Goal: Task Accomplishment & Management: Manage account settings

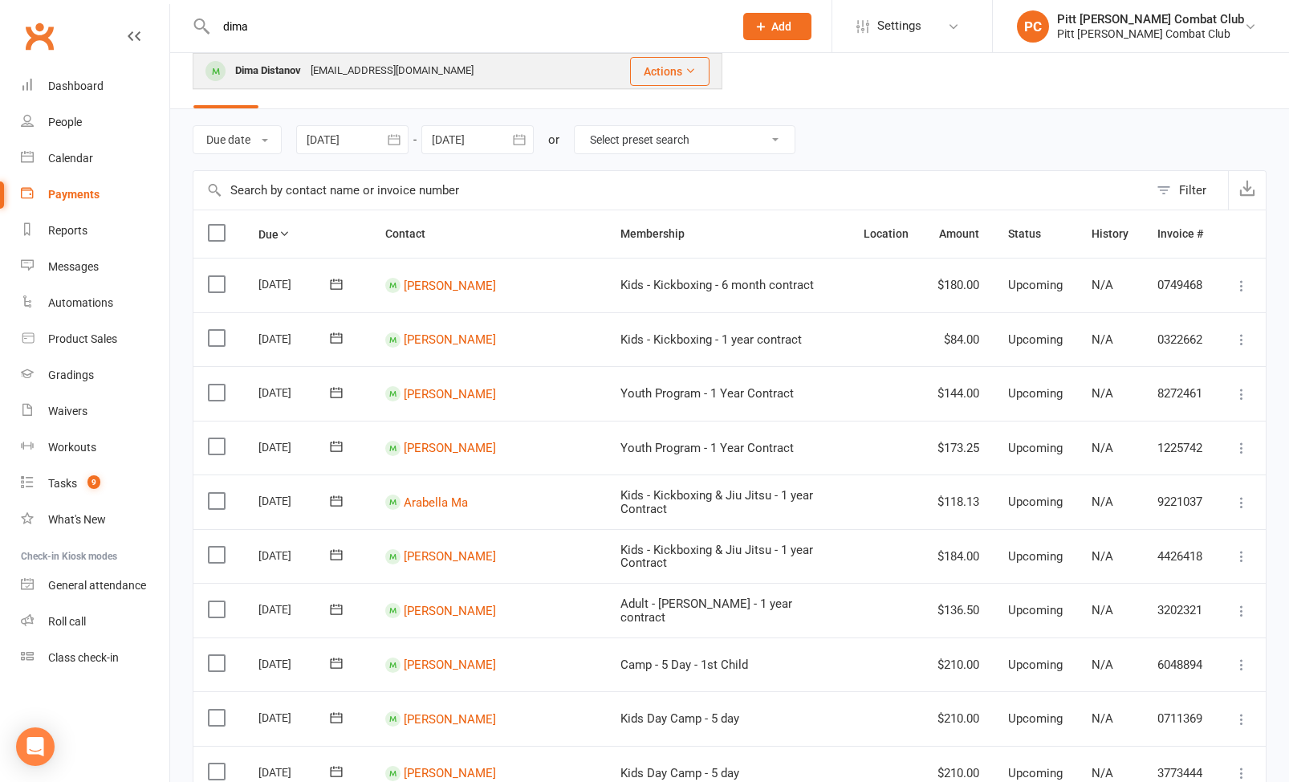
type input "dima"
click at [283, 74] on div "Dima Distanov" at bounding box center [267, 70] width 75 height 23
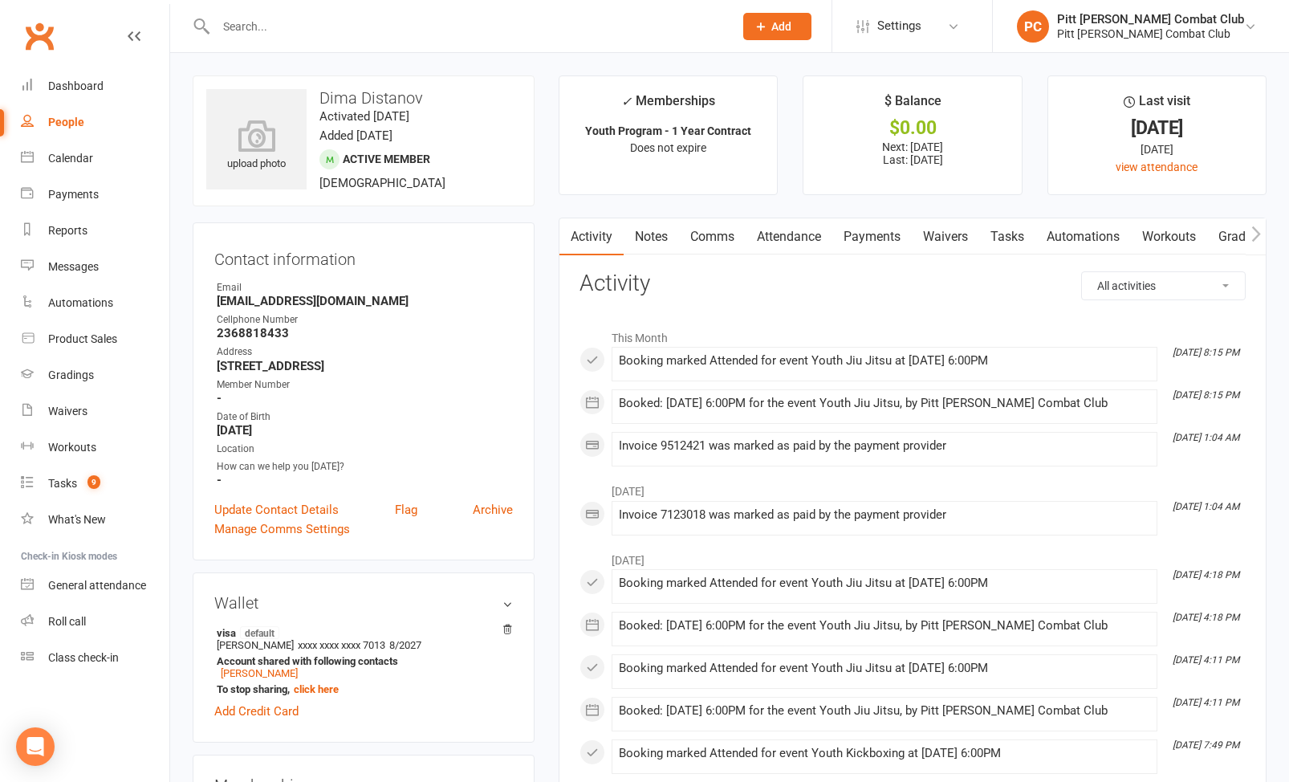
click at [852, 247] on link "Payments" at bounding box center [872, 236] width 79 height 37
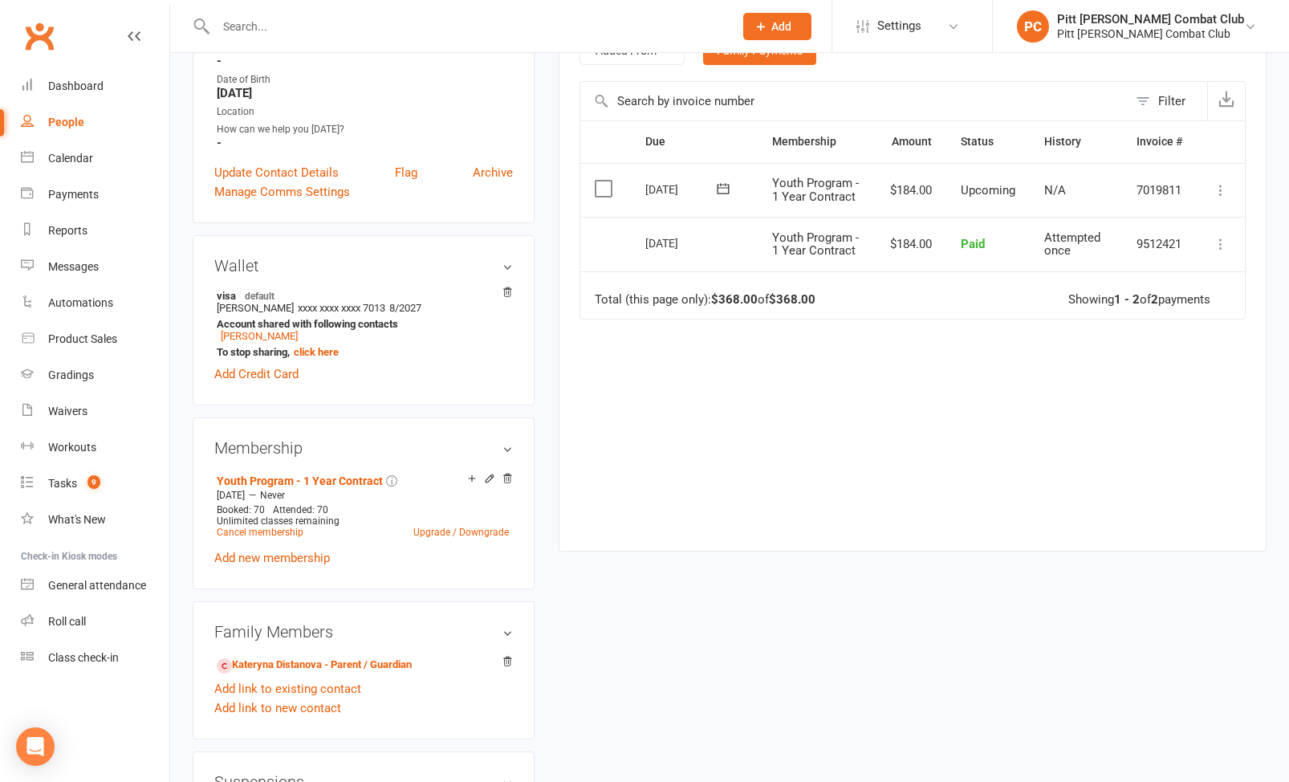
scroll to position [340, 0]
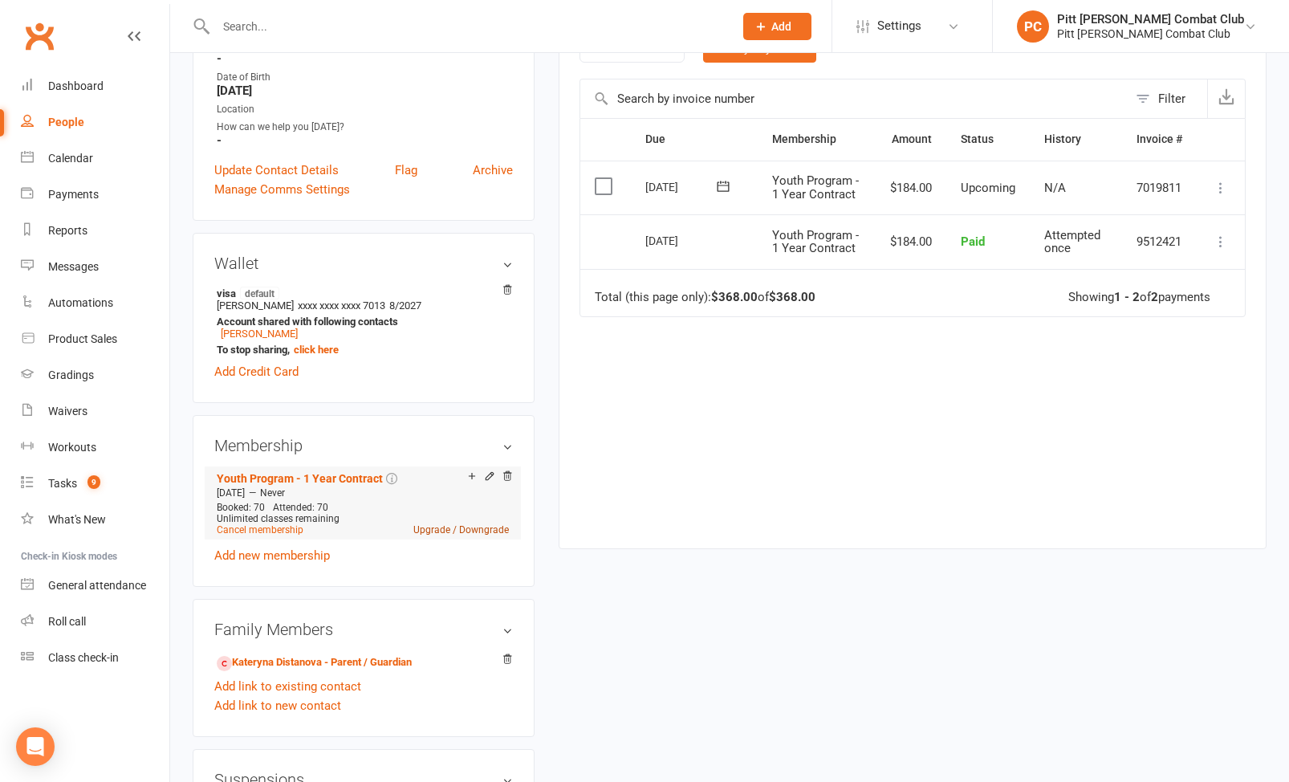
click at [451, 528] on link "Upgrade / Downgrade" at bounding box center [461, 529] width 96 height 11
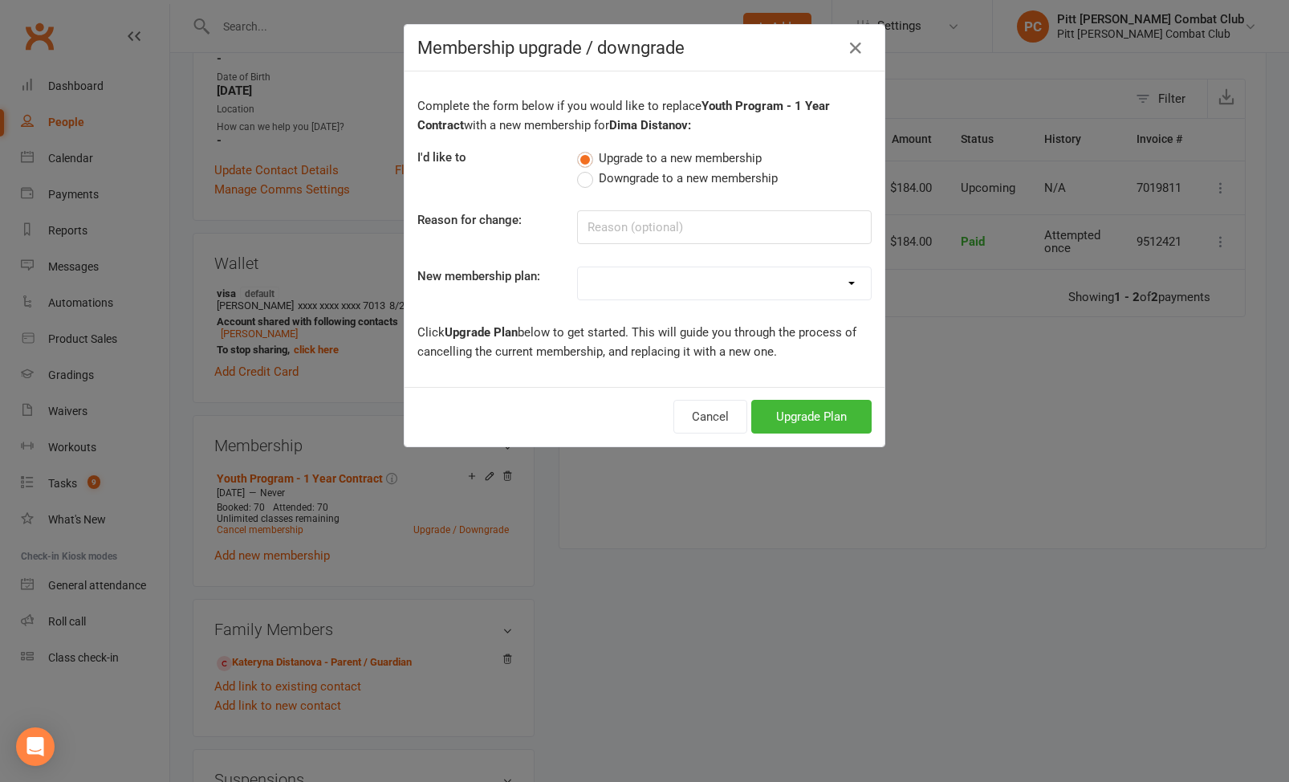
click at [589, 184] on label "Downgrade to a new membership" at bounding box center [677, 178] width 201 height 19
click at [588, 169] on input "Downgrade to a new membership" at bounding box center [582, 169] width 10 height 0
click at [595, 230] on input at bounding box center [724, 227] width 295 height 34
type input "going to just jiu jitsu"
click at [601, 280] on select "5 Punch Pass Adult - Jiu Jitsu - 3 month contract Adult - Kickboxing - 3 month …" at bounding box center [724, 283] width 293 height 32
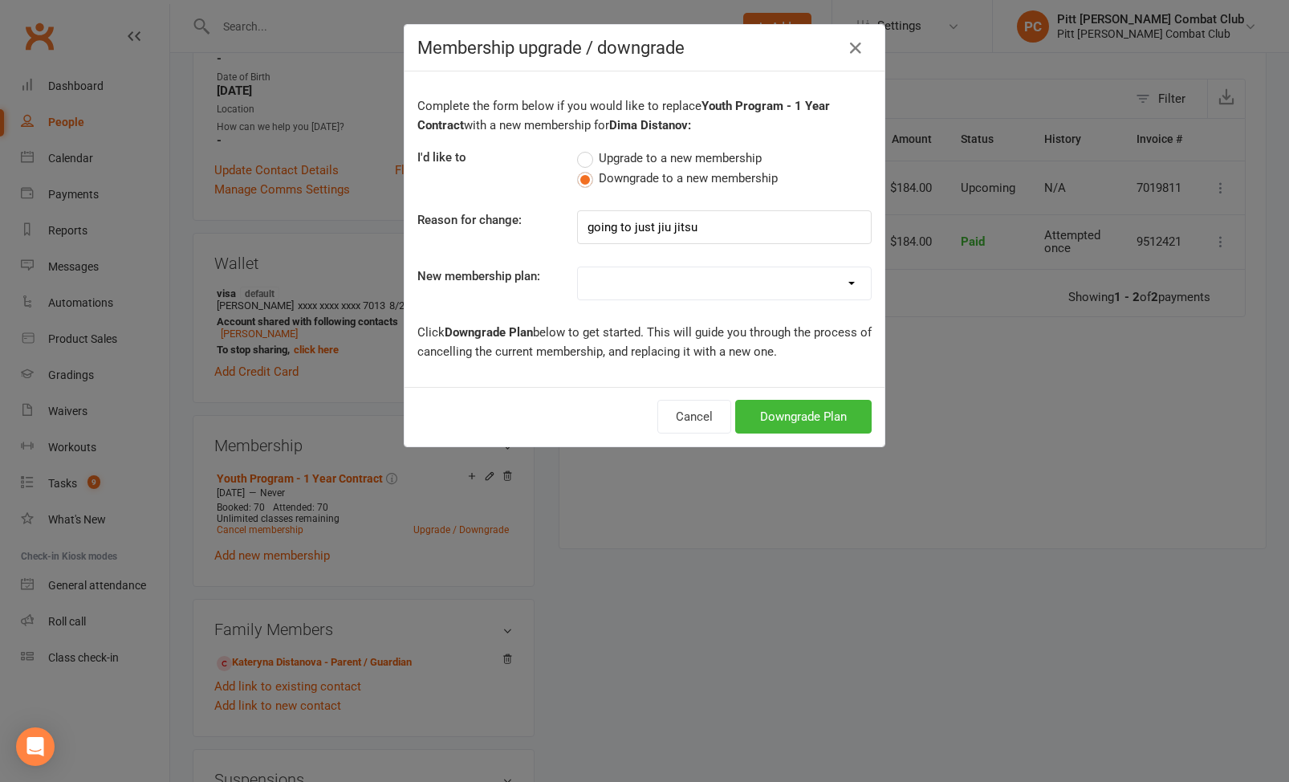
select select "20"
click at [751, 423] on button "Downgrade Plan" at bounding box center [803, 417] width 136 height 34
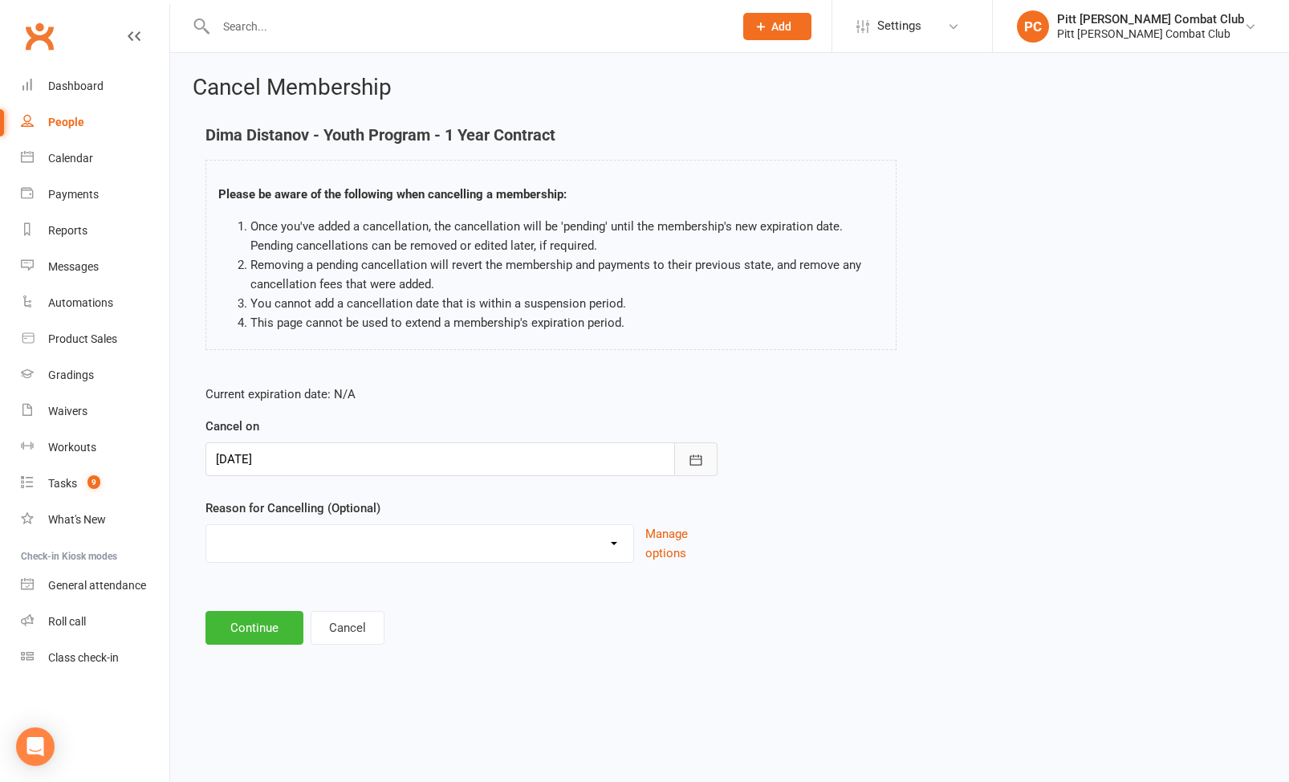
click at [691, 450] on button "button" at bounding box center [695, 459] width 43 height 34
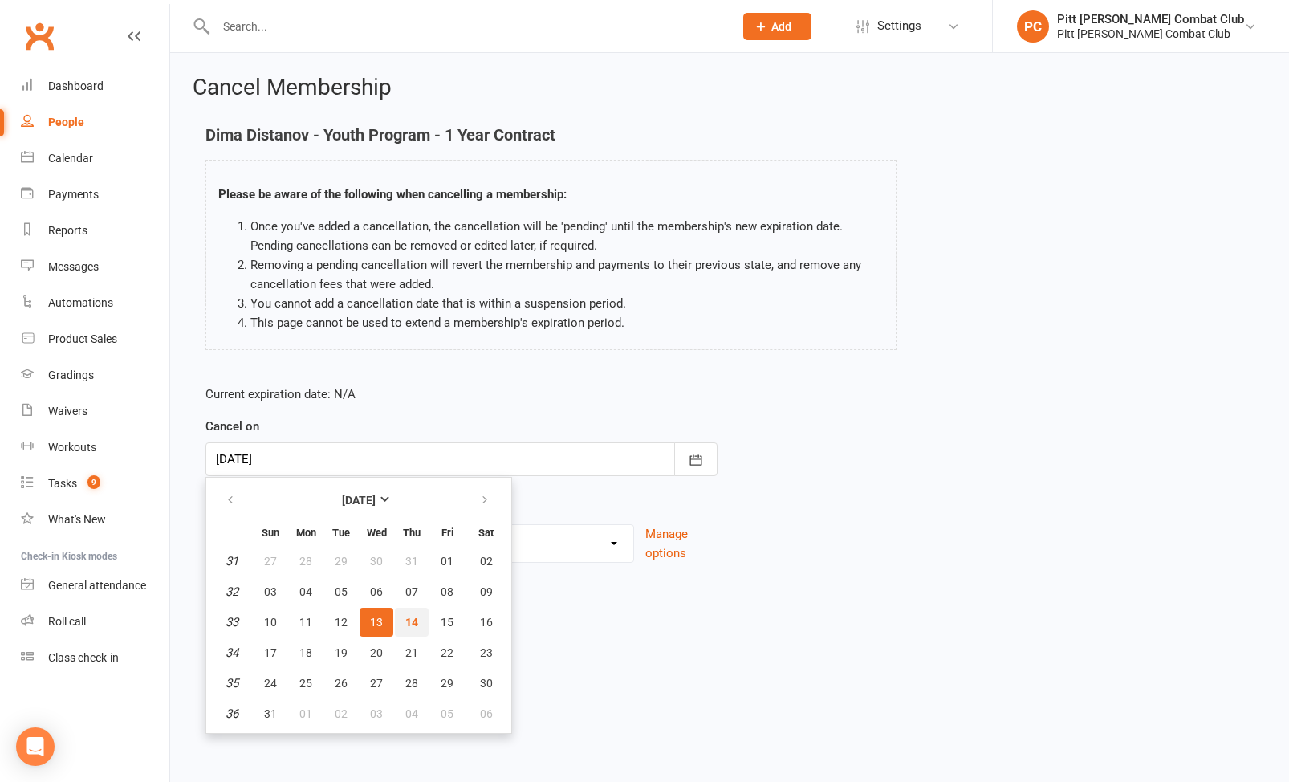
click at [415, 617] on span "14" at bounding box center [411, 622] width 13 height 13
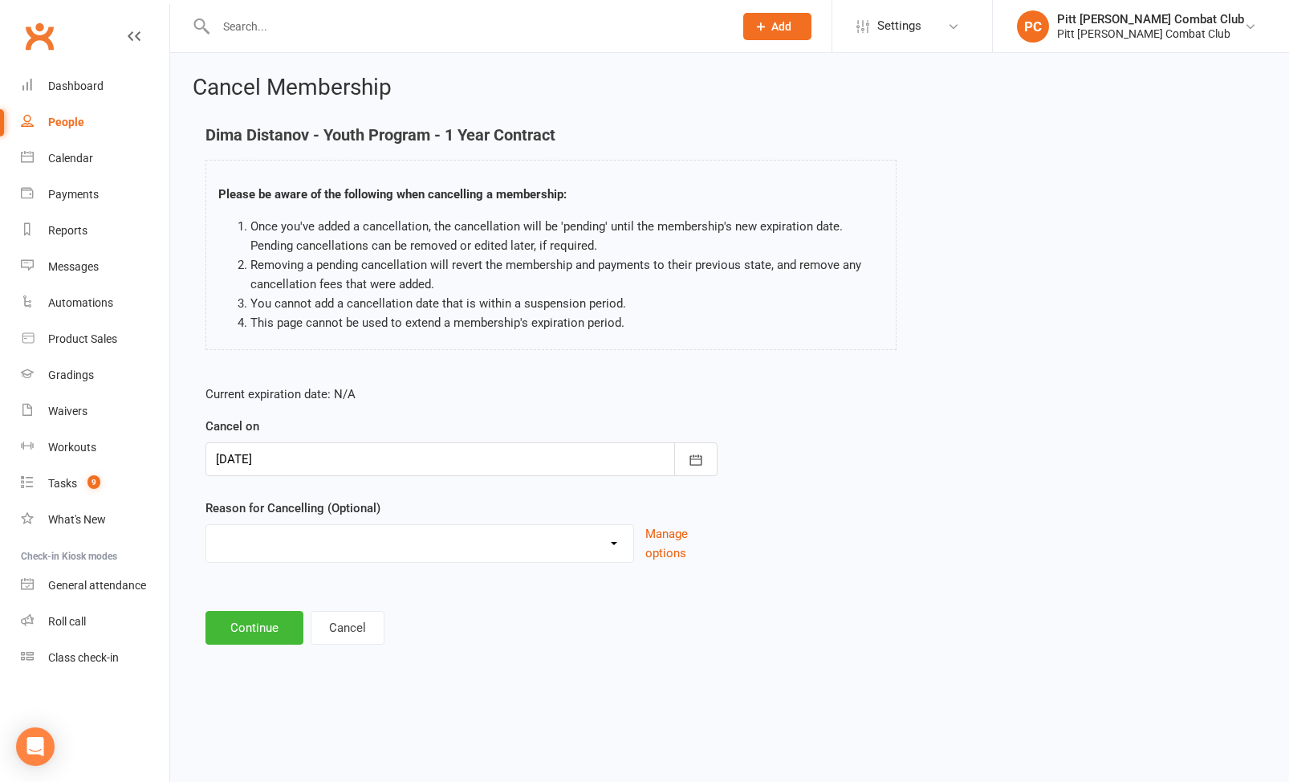
click at [363, 540] on select "Holiday Injury Other reason" at bounding box center [419, 541] width 427 height 32
select select "2"
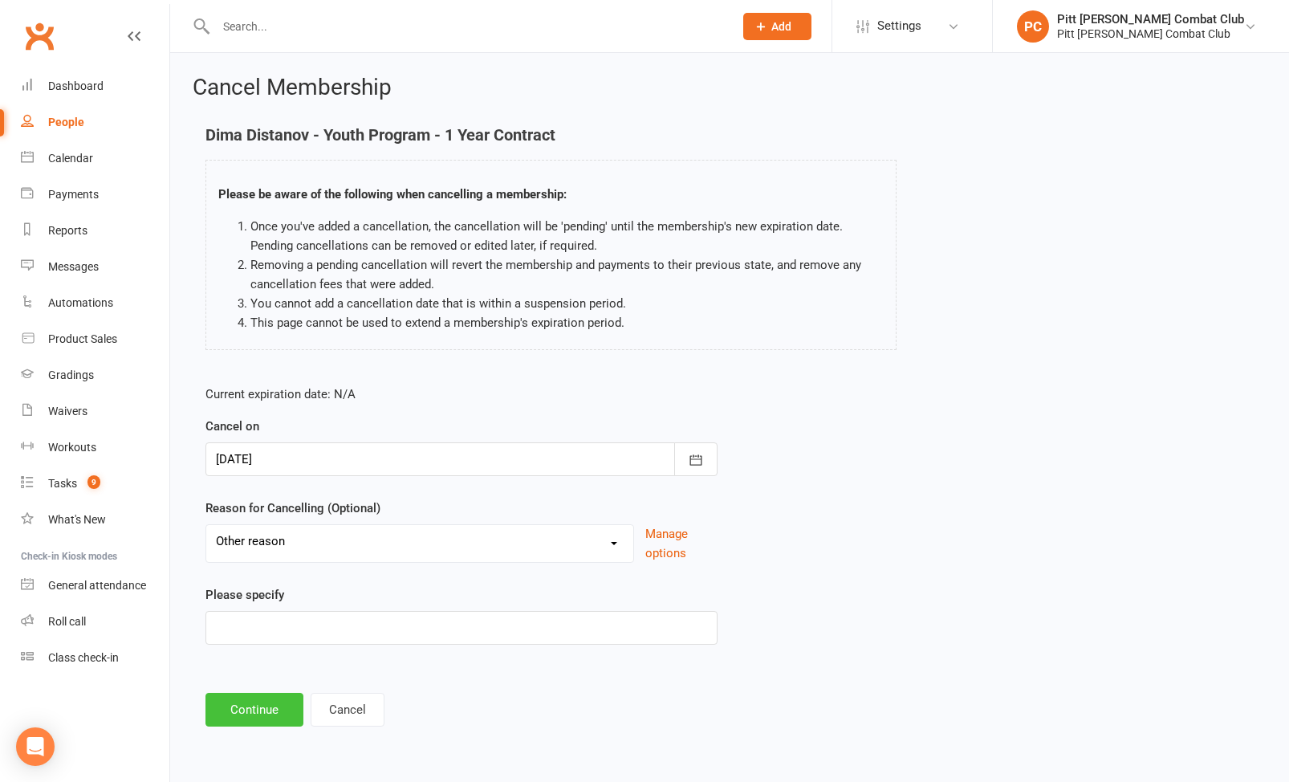
click at [273, 708] on button "Continue" at bounding box center [255, 710] width 98 height 34
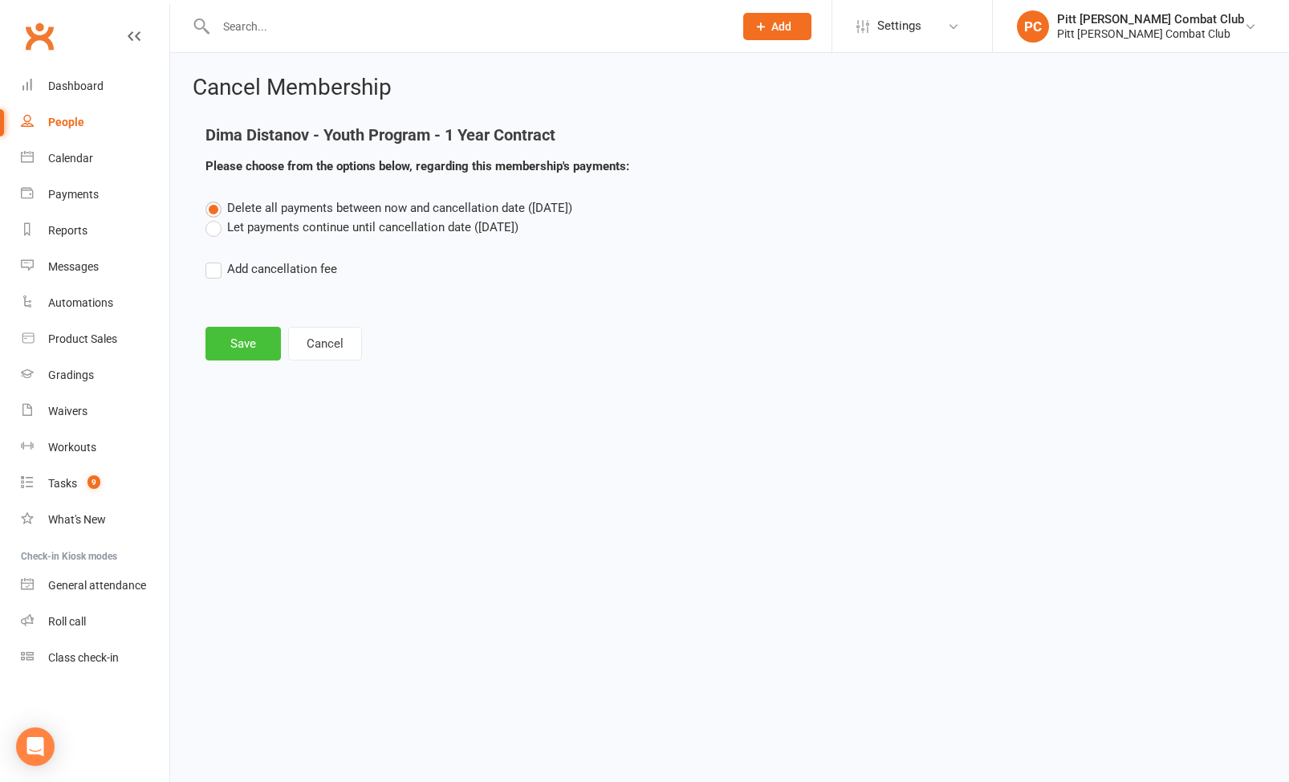
click at [242, 344] on button "Save" at bounding box center [243, 344] width 75 height 34
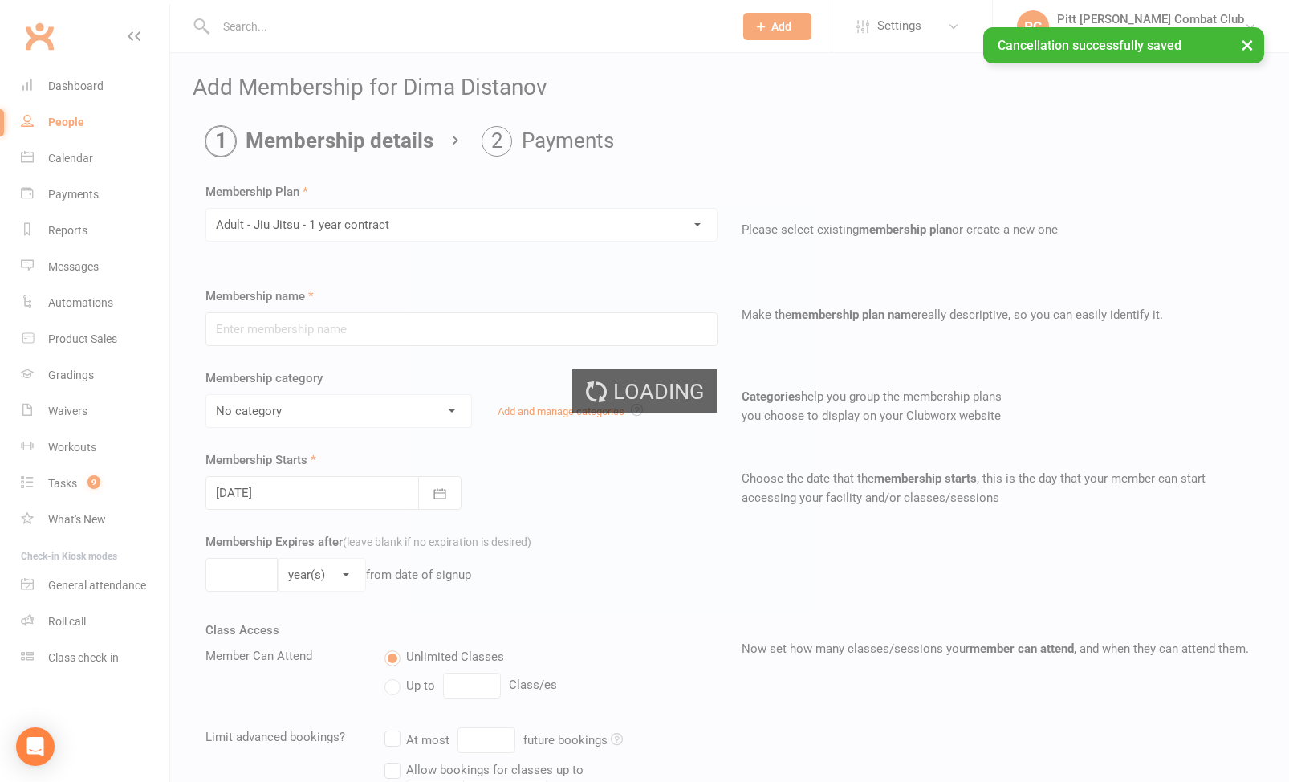
type input "Adult - [PERSON_NAME] - 1 year contract"
select select "3"
type input "0"
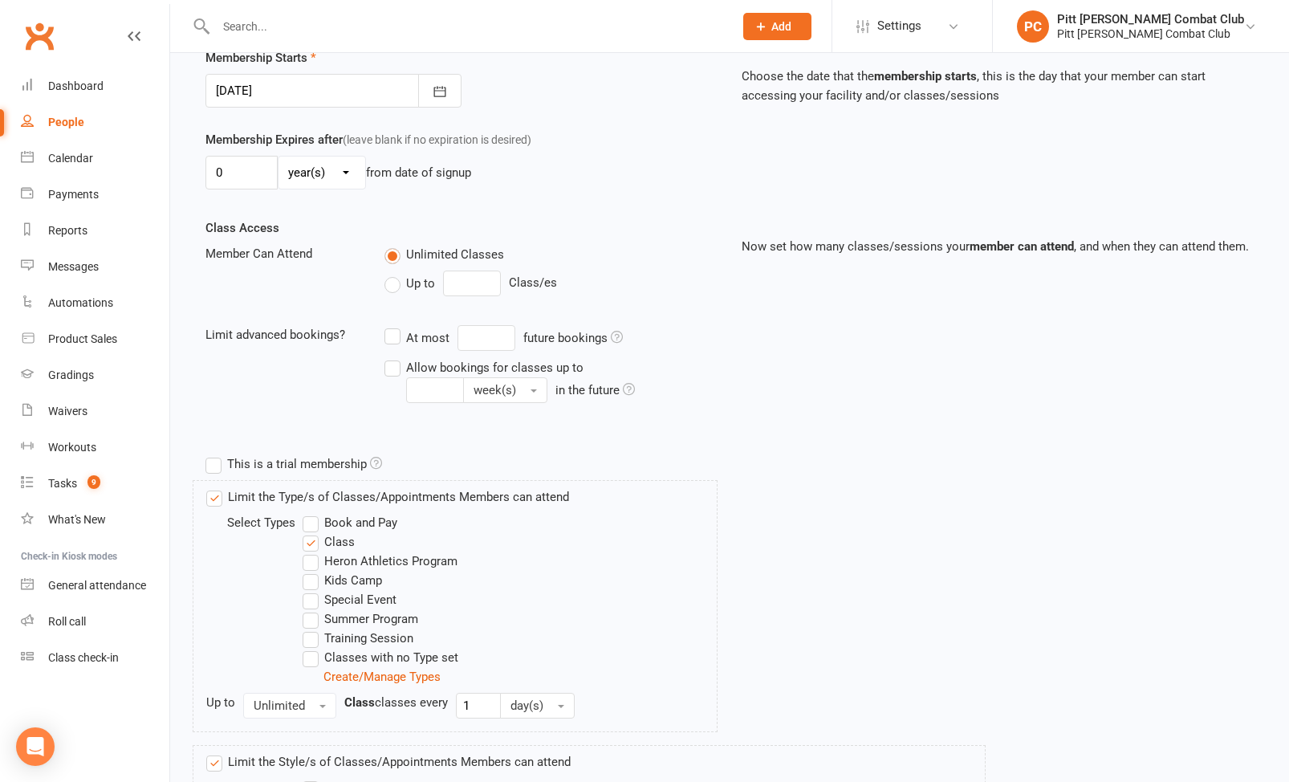
scroll to position [581, 0]
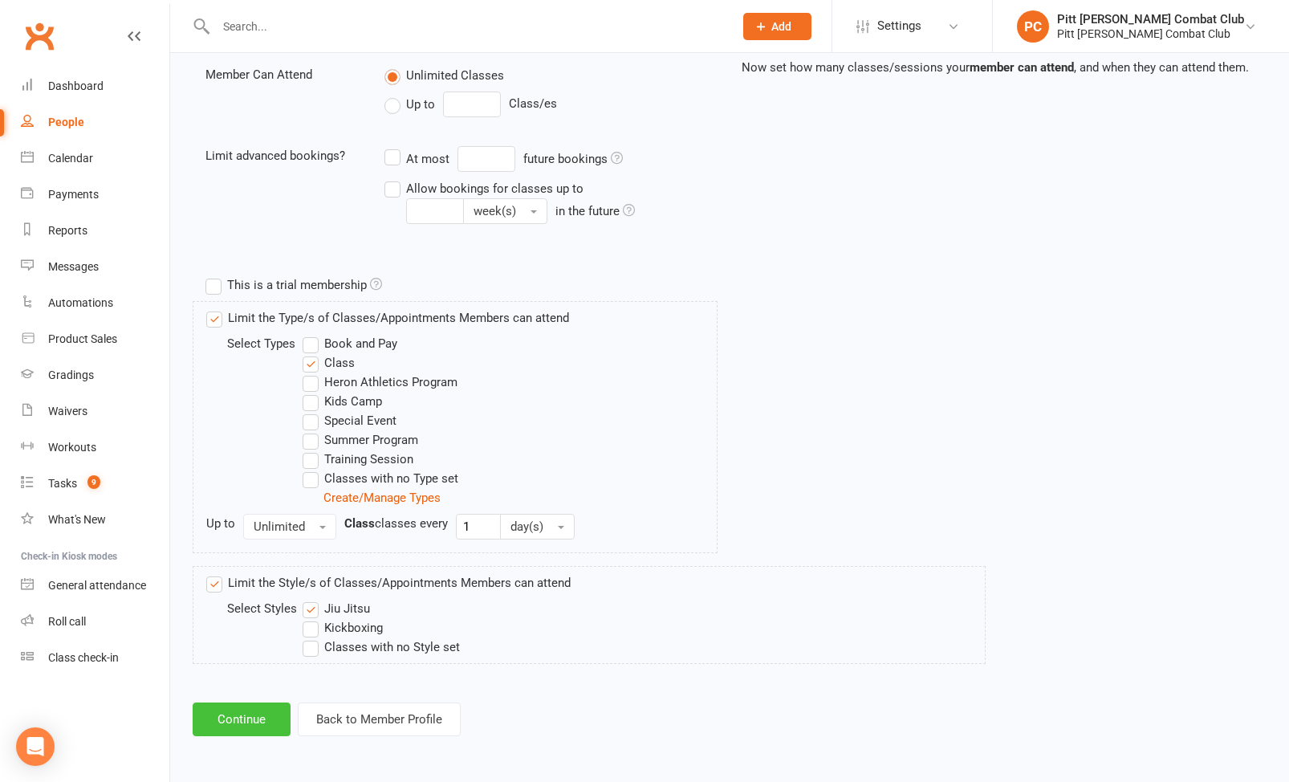
click at [232, 727] on button "Continue" at bounding box center [242, 720] width 98 height 34
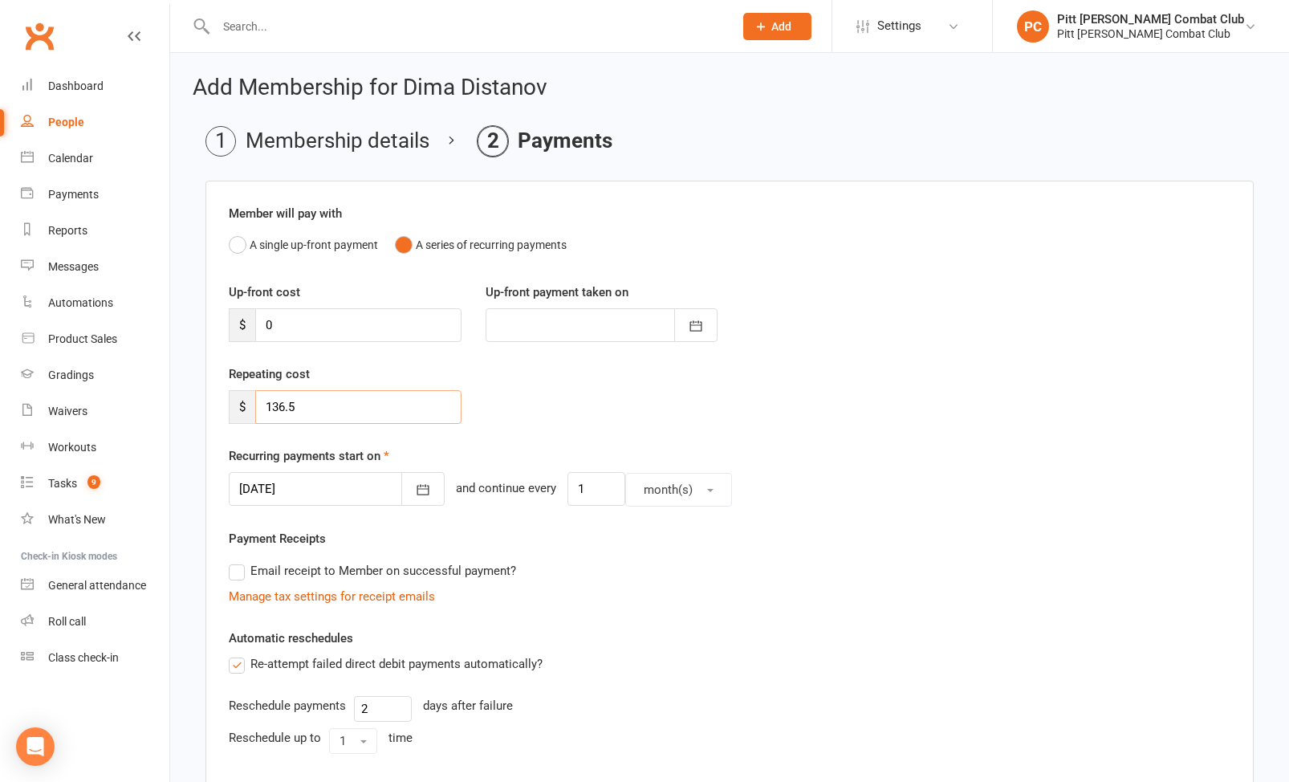
click at [300, 405] on input "136.5" at bounding box center [358, 407] width 206 height 34
type input "144"
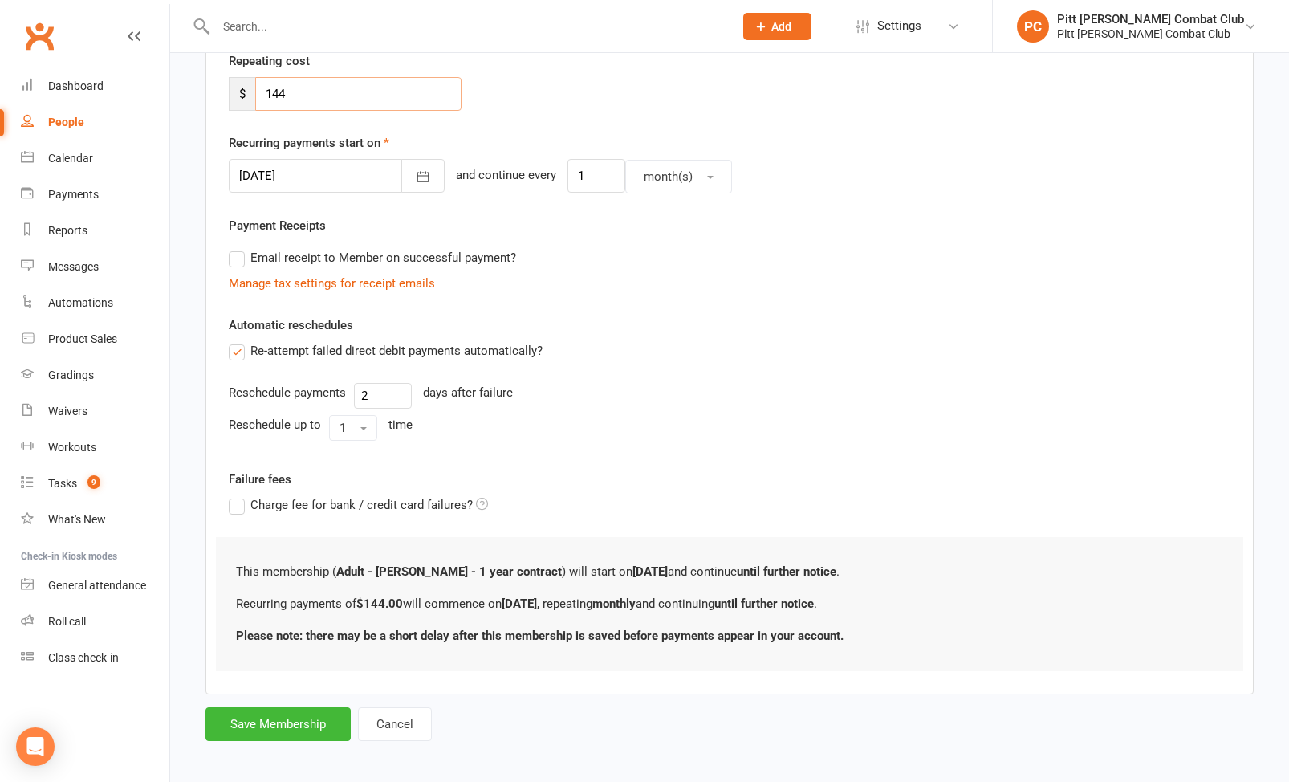
scroll to position [321, 0]
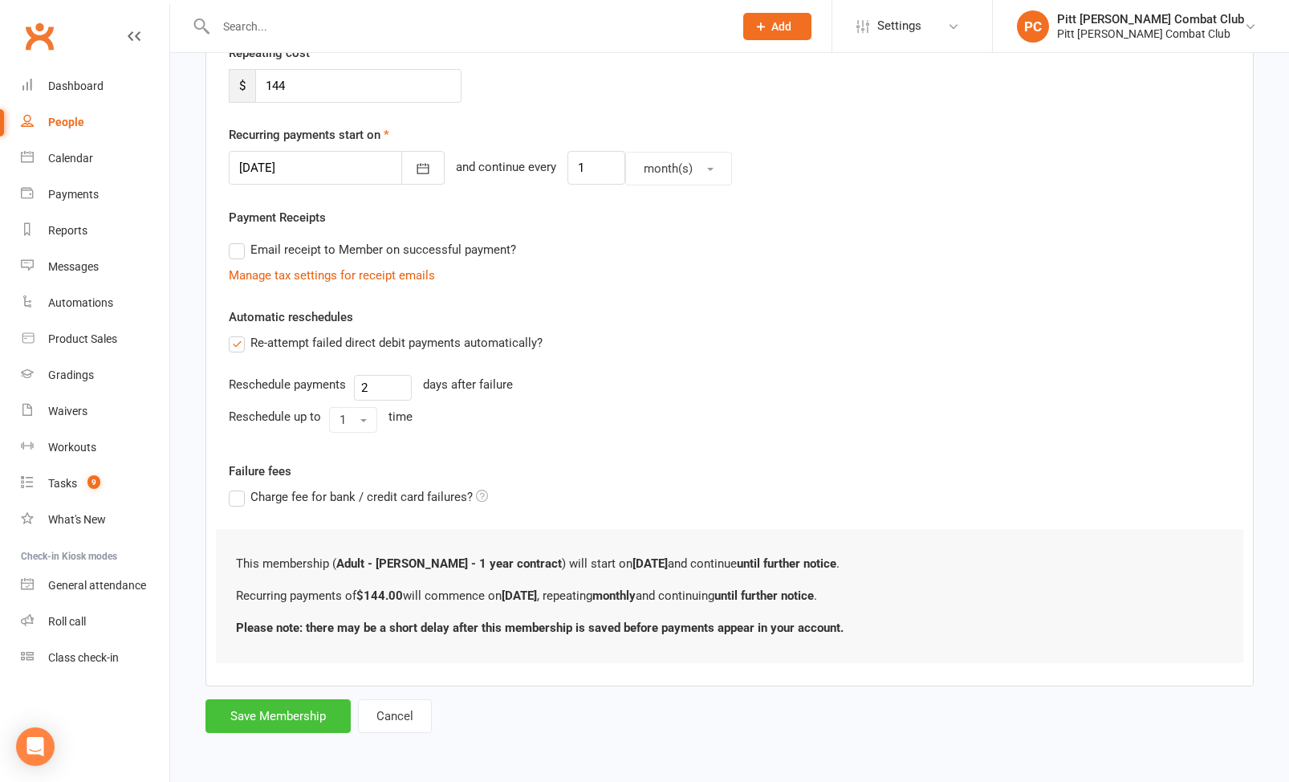
click at [307, 723] on button "Save Membership" at bounding box center [278, 716] width 145 height 34
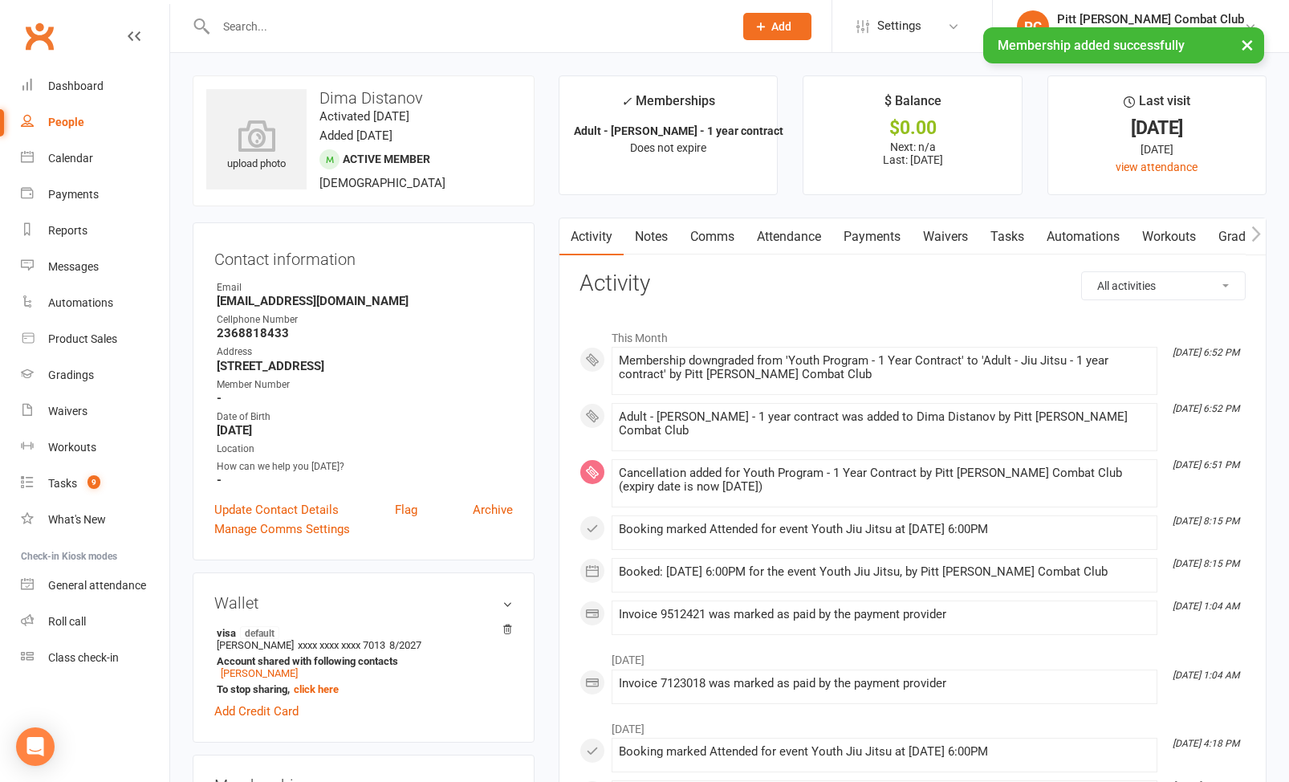
click at [880, 230] on link "Payments" at bounding box center [872, 236] width 79 height 37
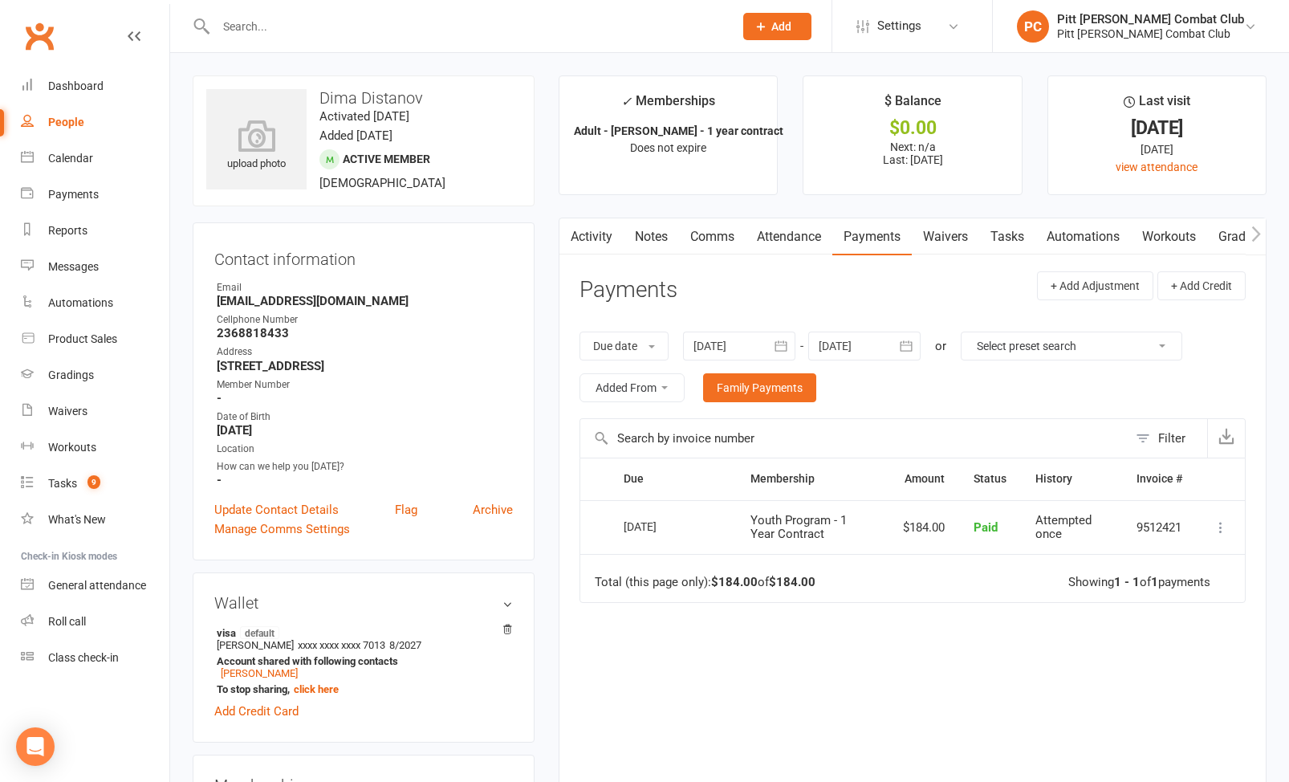
click at [850, 335] on div at bounding box center [865, 346] width 112 height 29
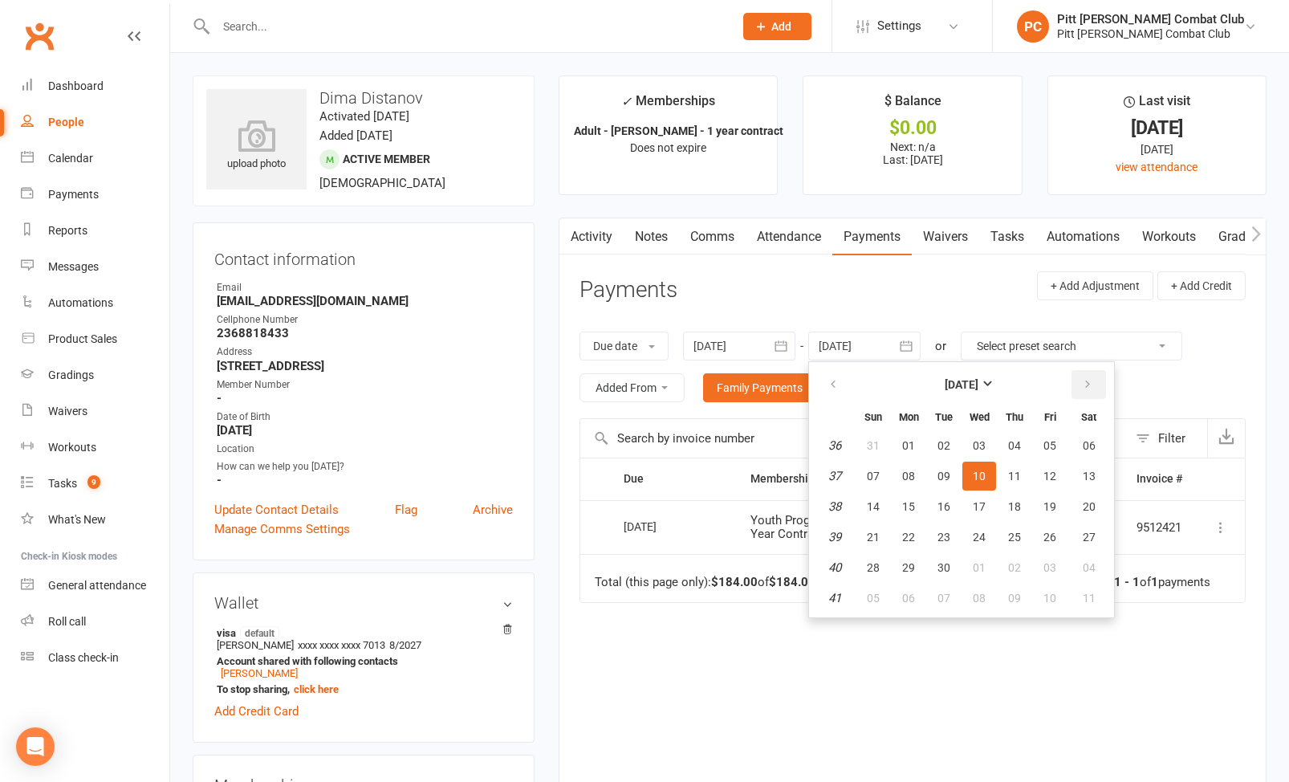
click at [1081, 389] on button "button" at bounding box center [1089, 384] width 35 height 29
click at [1052, 567] on span "28" at bounding box center [1050, 567] width 13 height 13
type input "[DATE]"
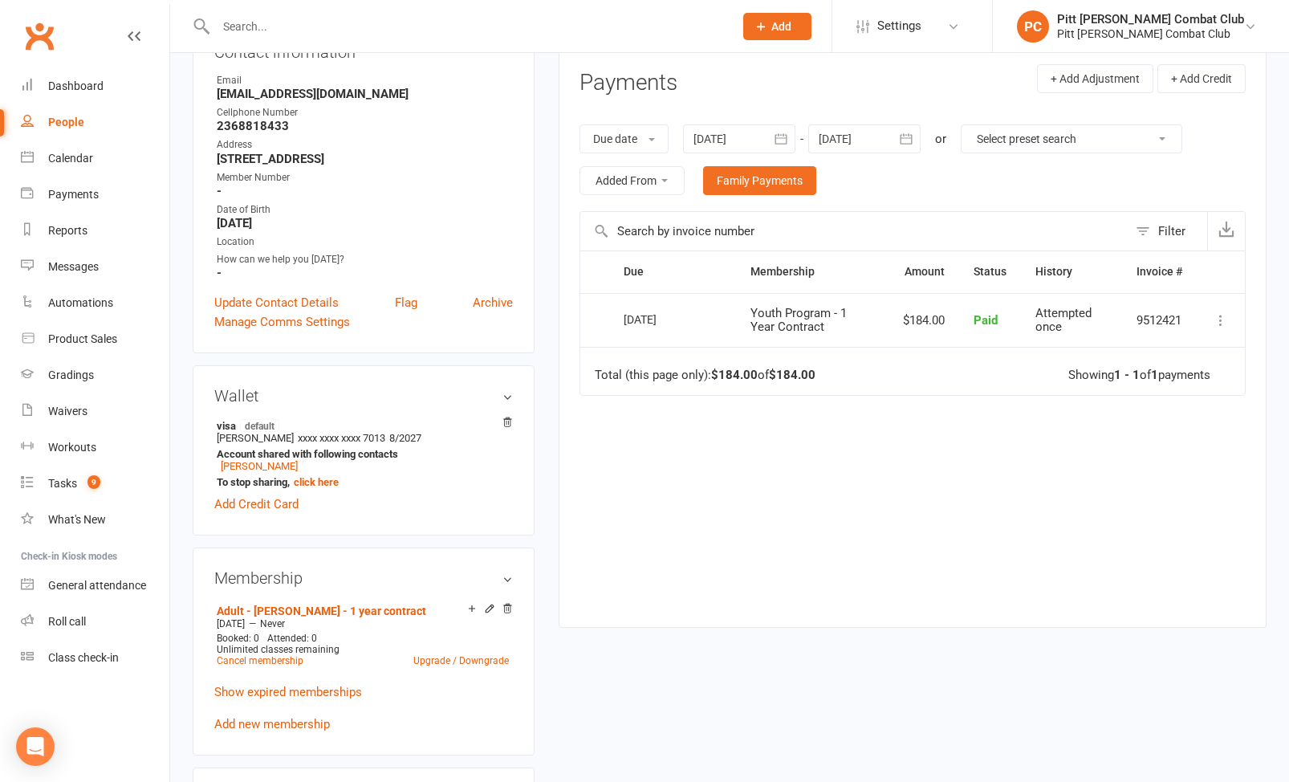
scroll to position [192, 0]
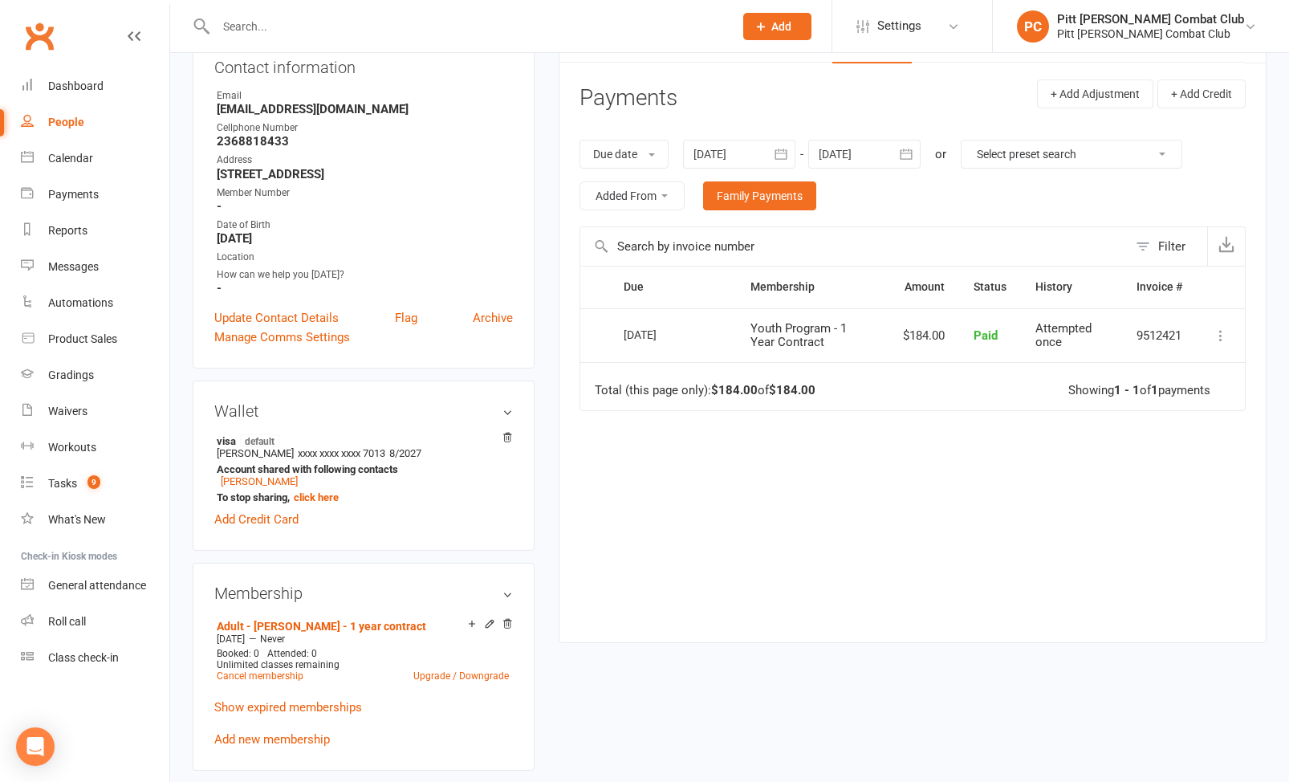
click at [905, 155] on icon "button" at bounding box center [906, 154] width 16 height 16
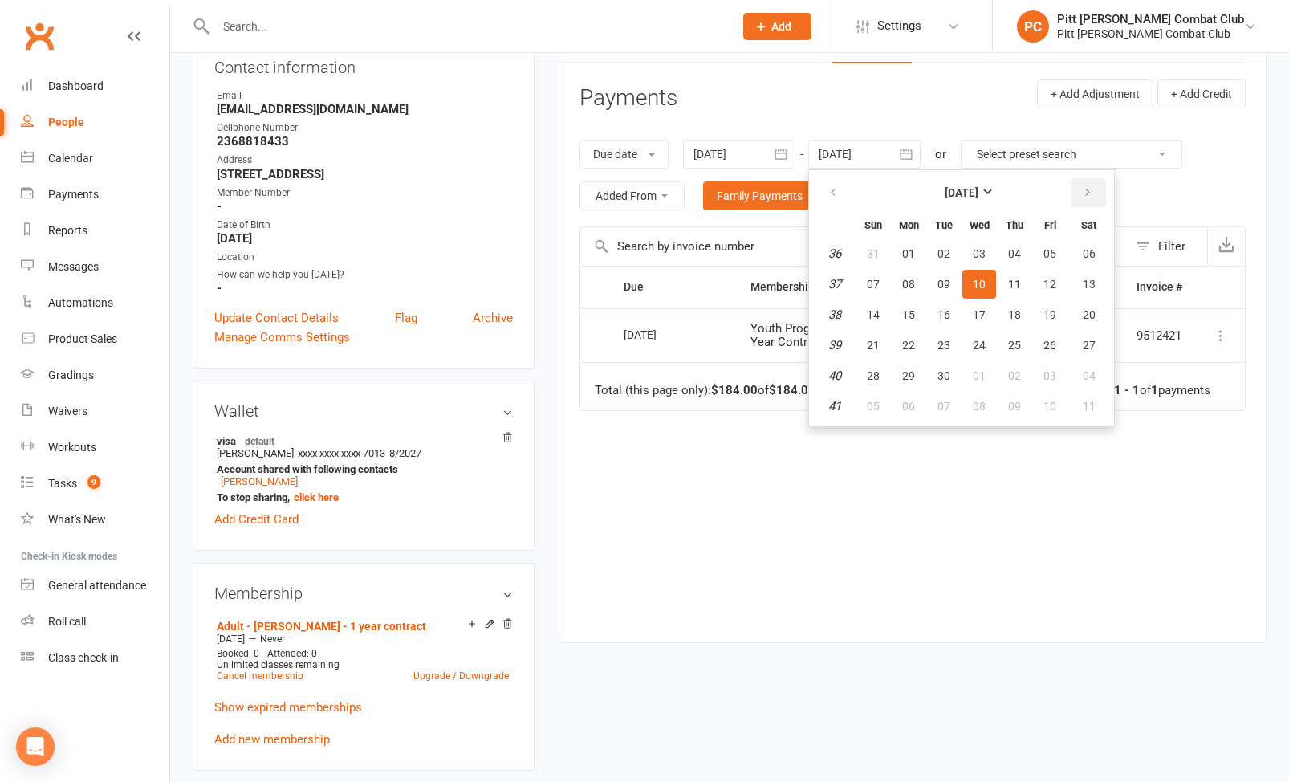
click at [1084, 198] on icon "button" at bounding box center [1087, 192] width 11 height 13
click at [983, 275] on button "05" at bounding box center [980, 284] width 34 height 29
type input "05 Nov 2025"
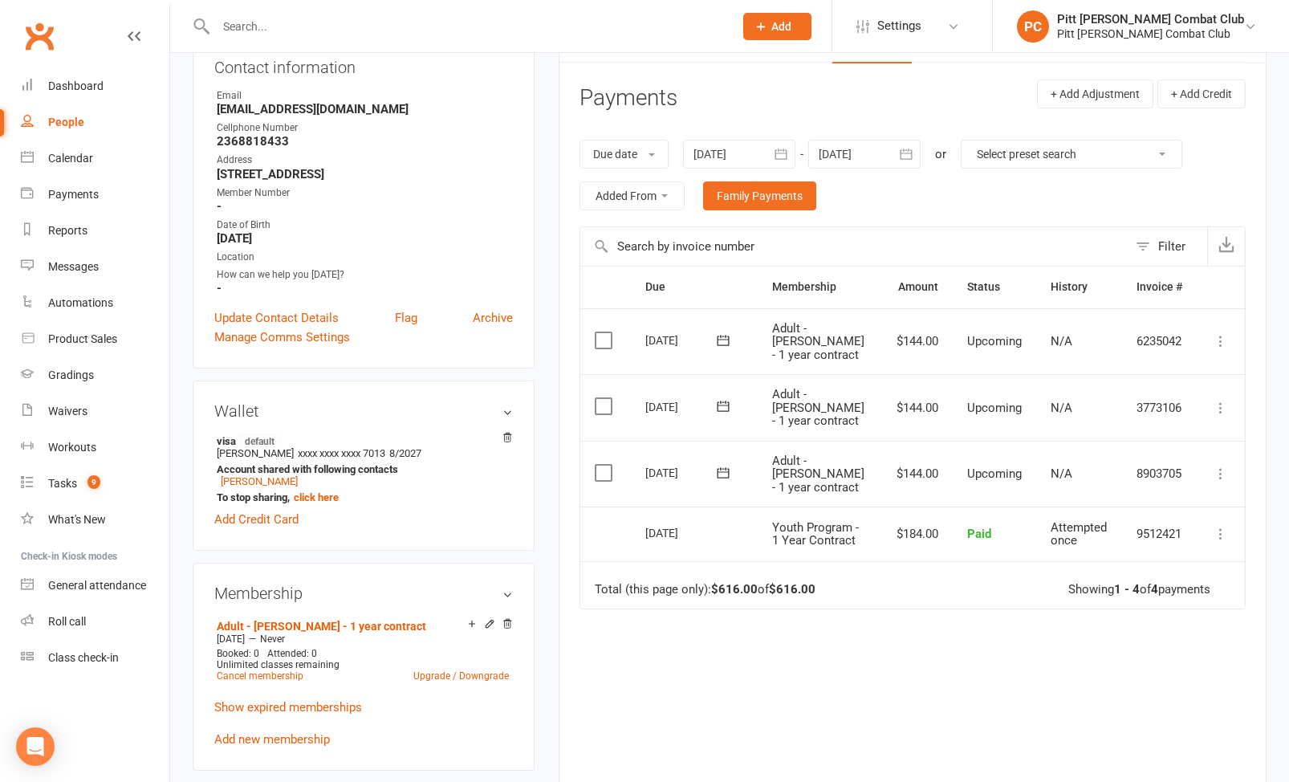
click at [1225, 466] on icon at bounding box center [1221, 474] width 16 height 16
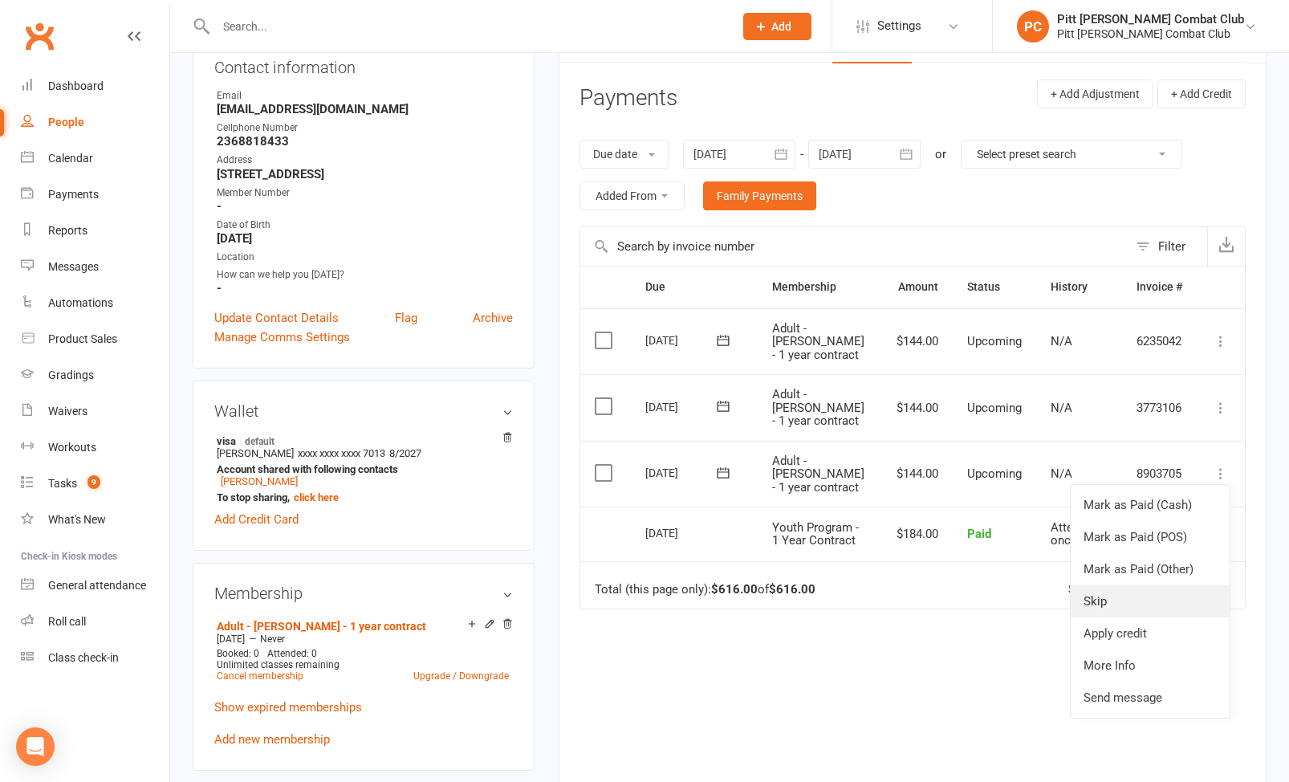
click at [1108, 585] on link "Skip" at bounding box center [1150, 601] width 159 height 32
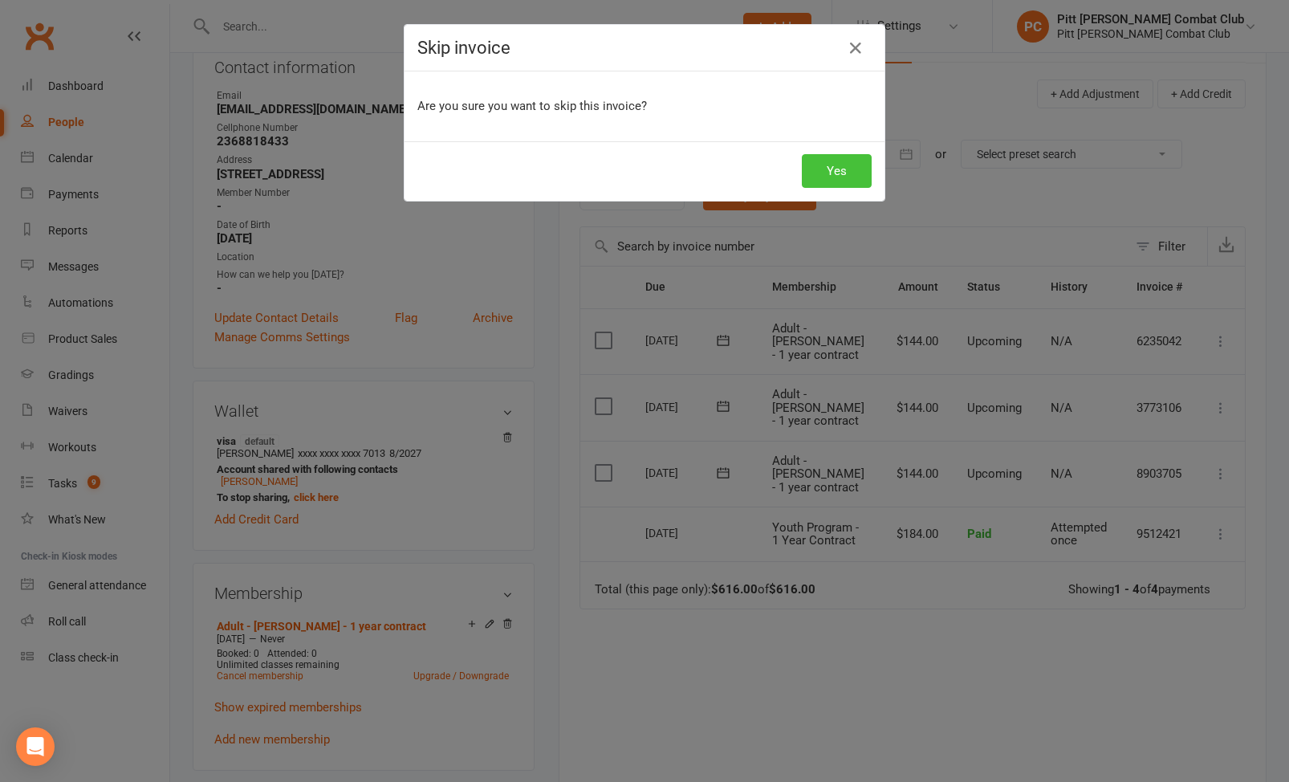
click at [837, 172] on button "Yes" at bounding box center [837, 171] width 70 height 34
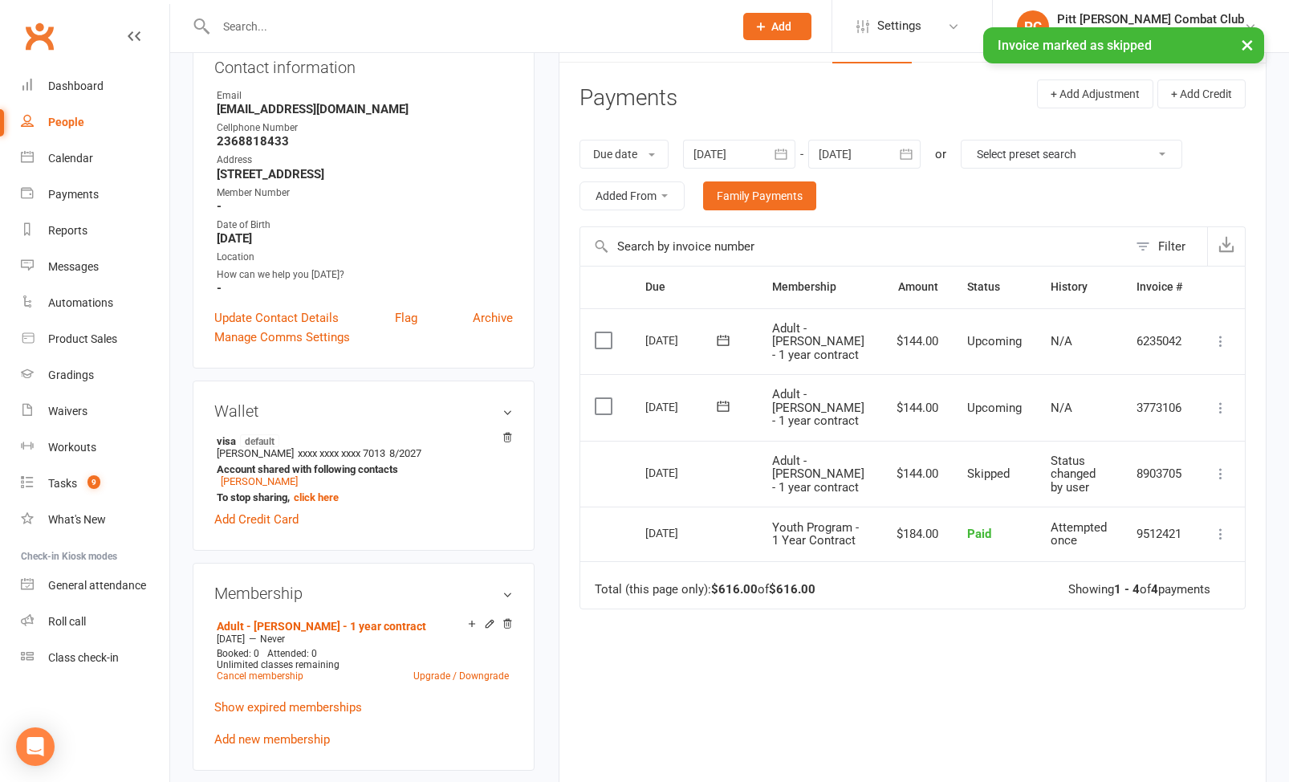
click at [724, 398] on icon at bounding box center [723, 406] width 16 height 16
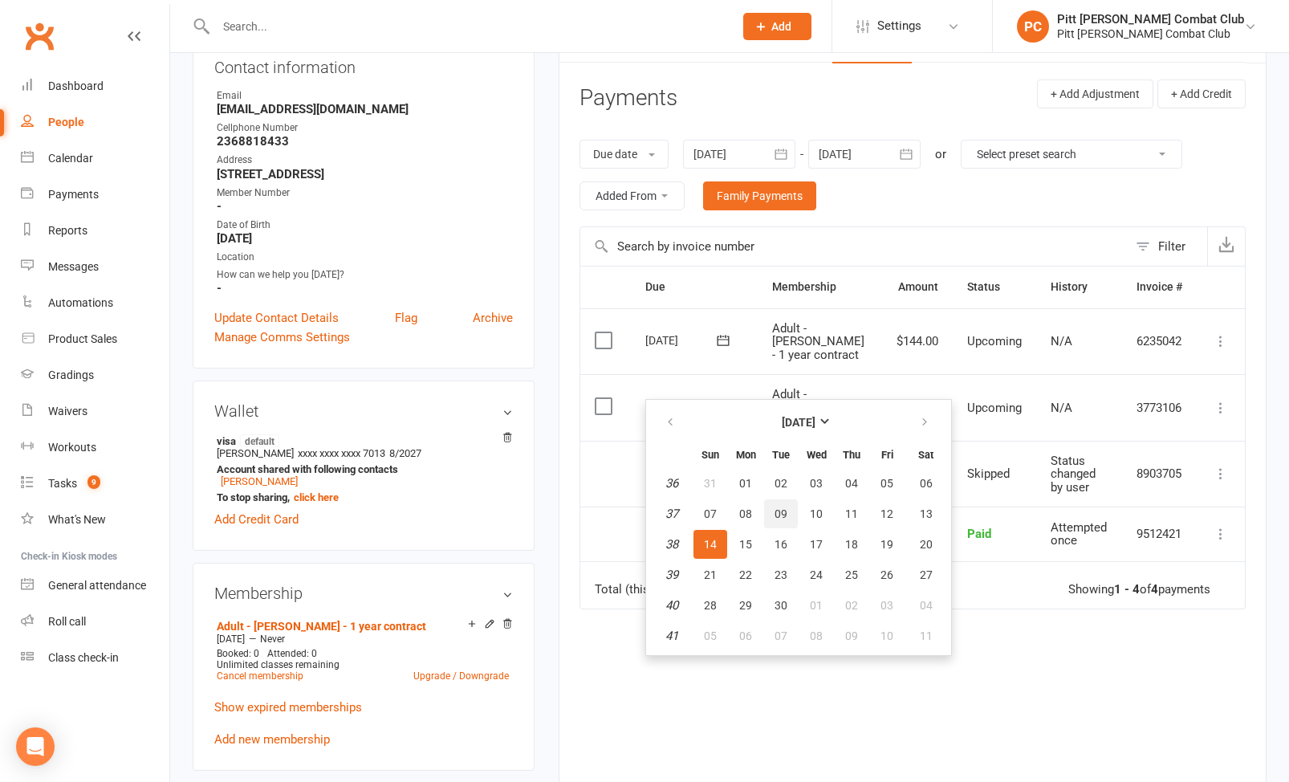
click at [779, 515] on span "09" at bounding box center [781, 513] width 13 height 13
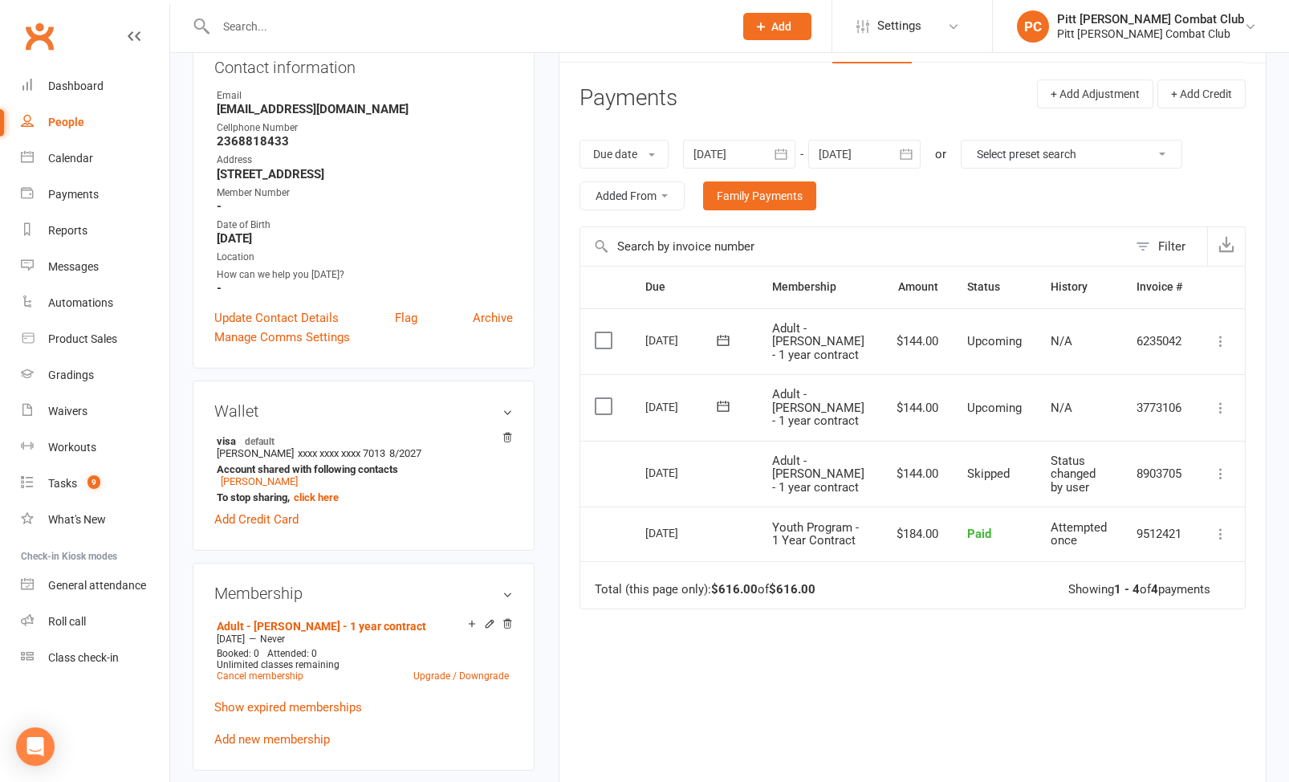
click at [1218, 400] on icon at bounding box center [1221, 408] width 16 height 16
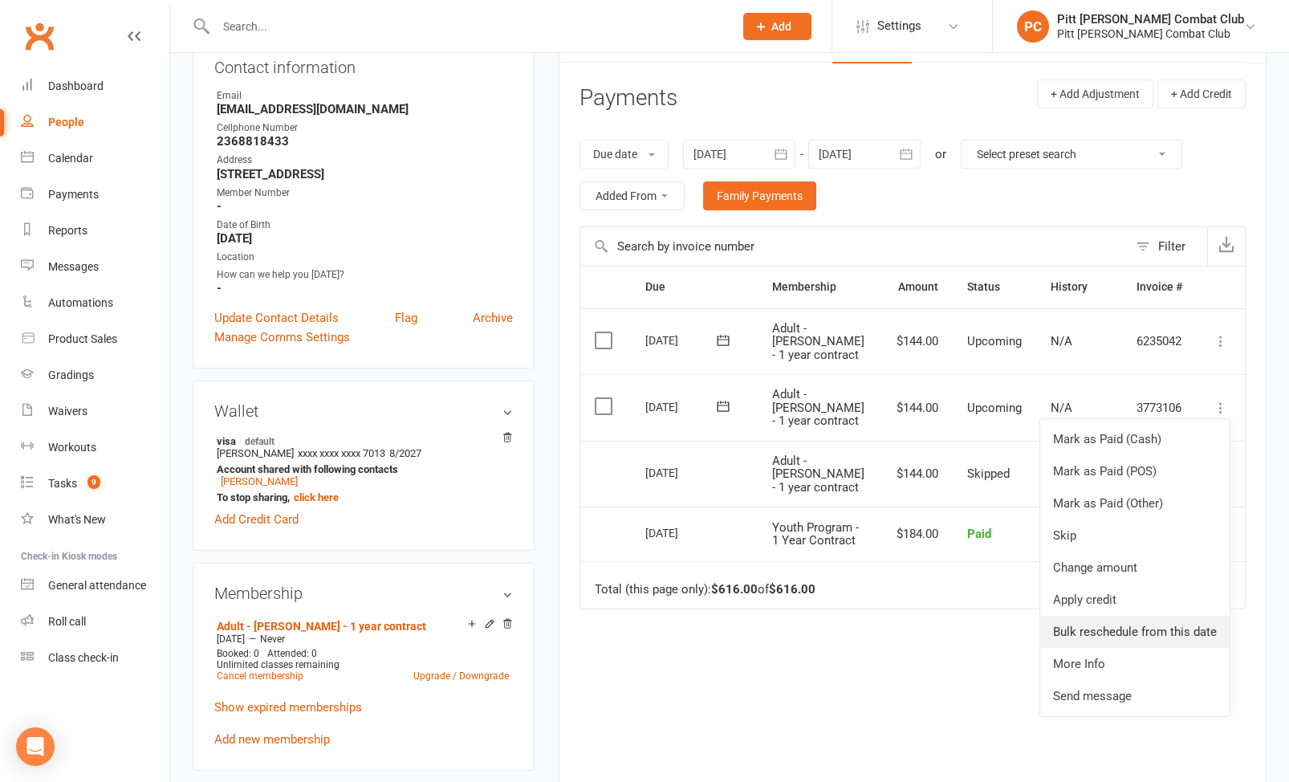
click at [1111, 616] on link "Bulk reschedule from this date" at bounding box center [1135, 632] width 189 height 32
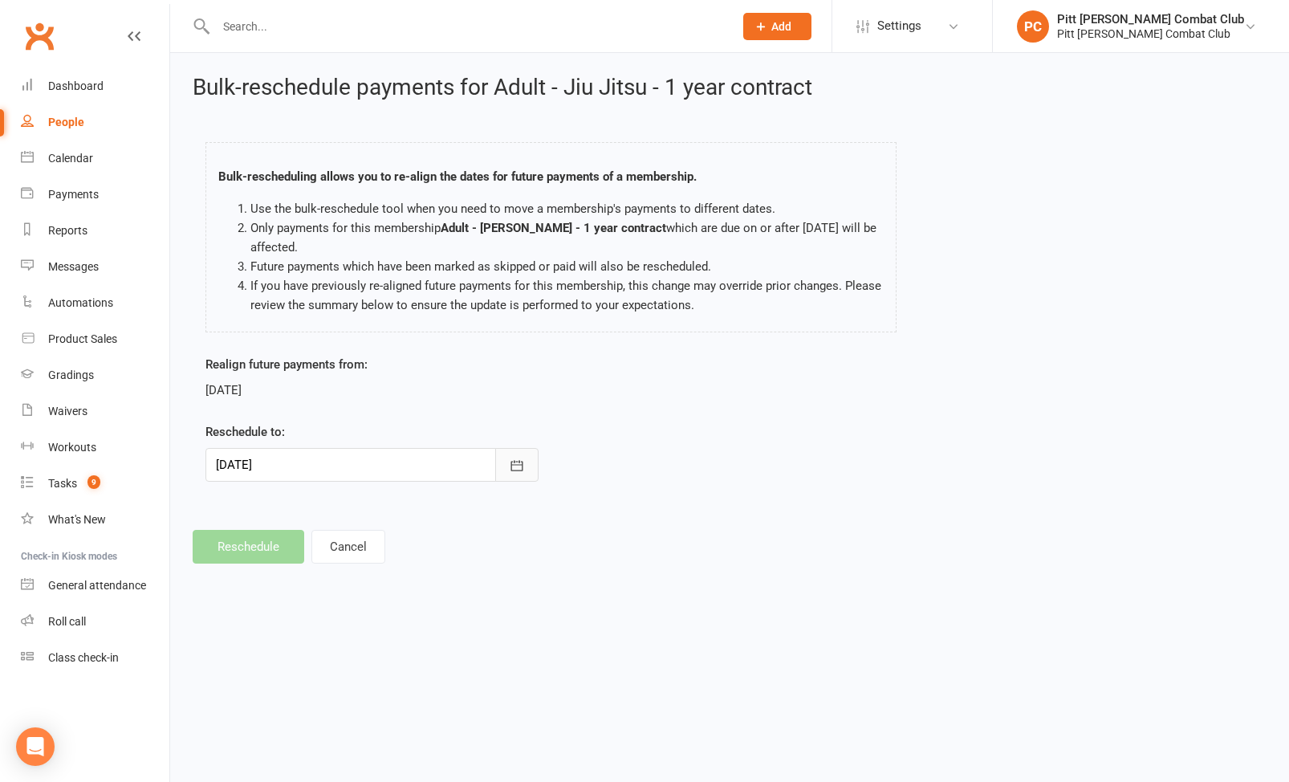
click at [515, 470] on icon "button" at bounding box center [517, 465] width 12 height 10
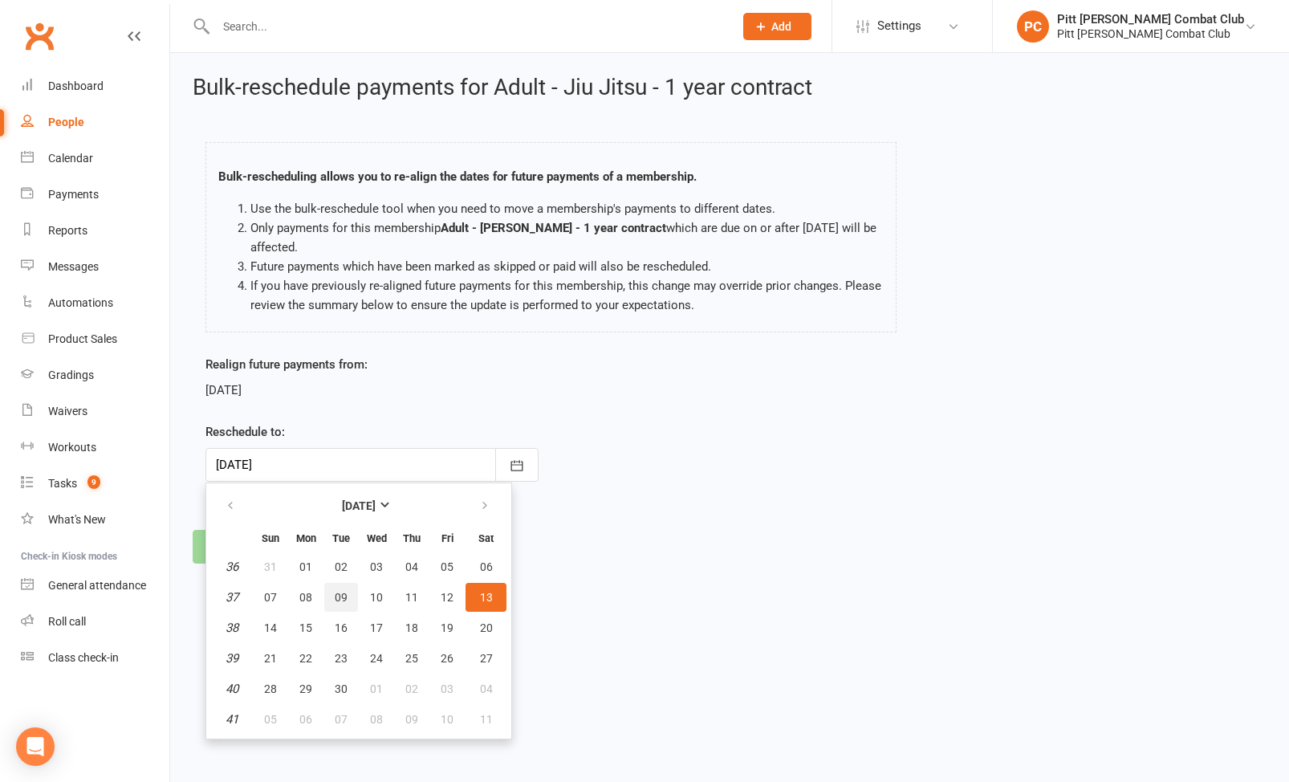
click at [335, 598] on span "09" at bounding box center [341, 597] width 13 height 13
type input "[DATE]"
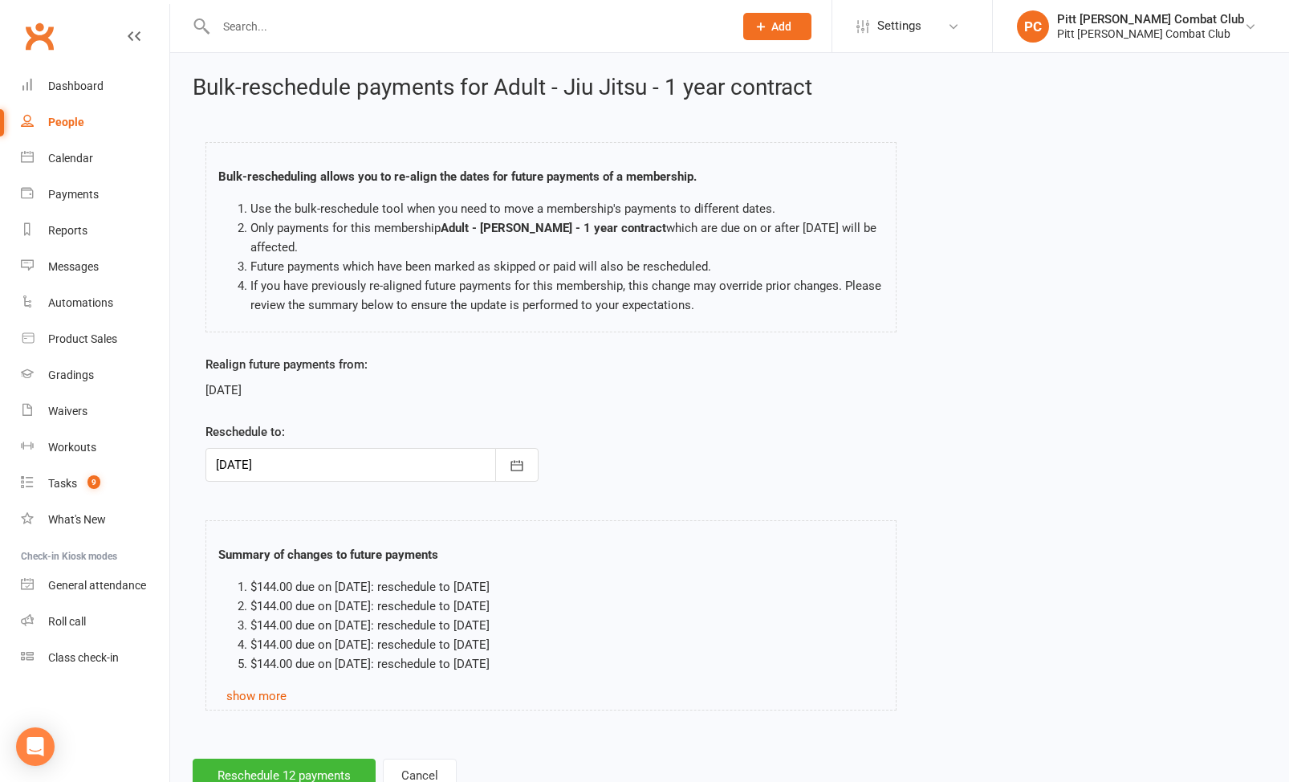
scroll to position [56, 0]
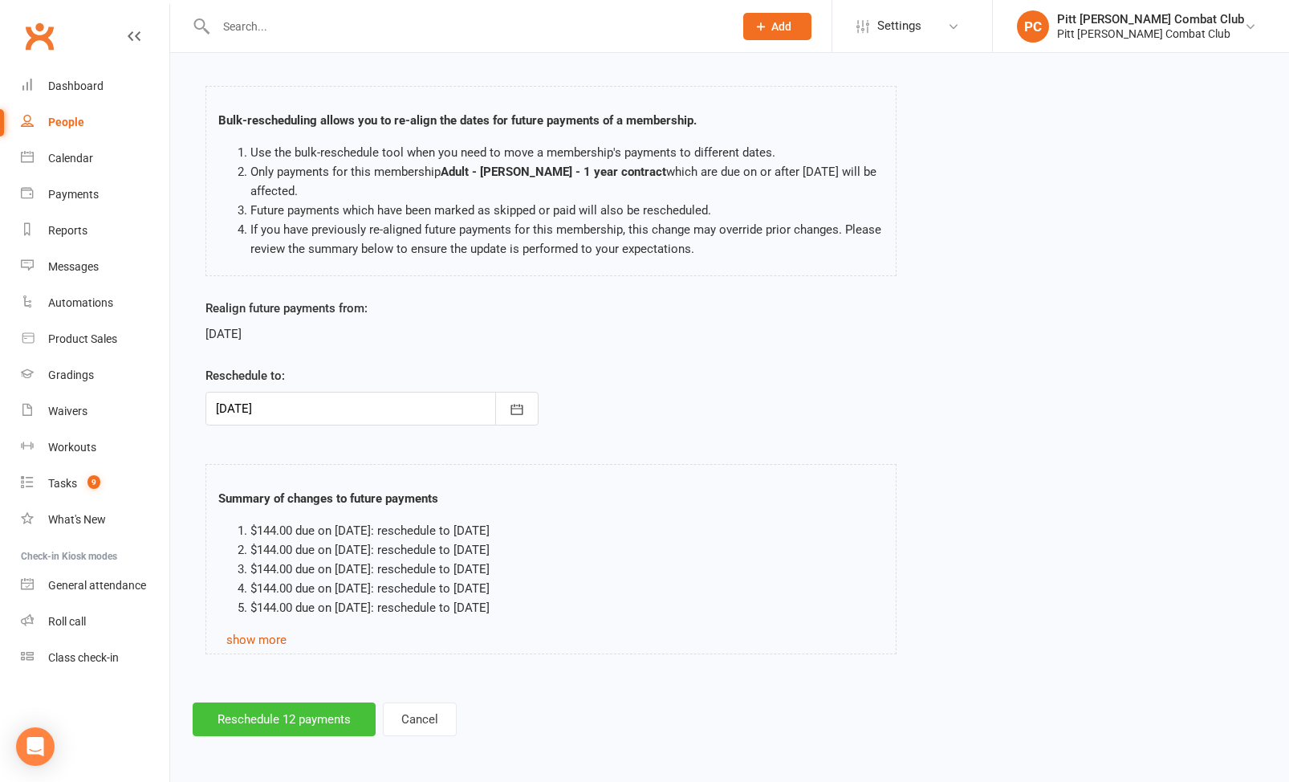
click at [304, 724] on button "Reschedule 12 payments" at bounding box center [284, 720] width 183 height 34
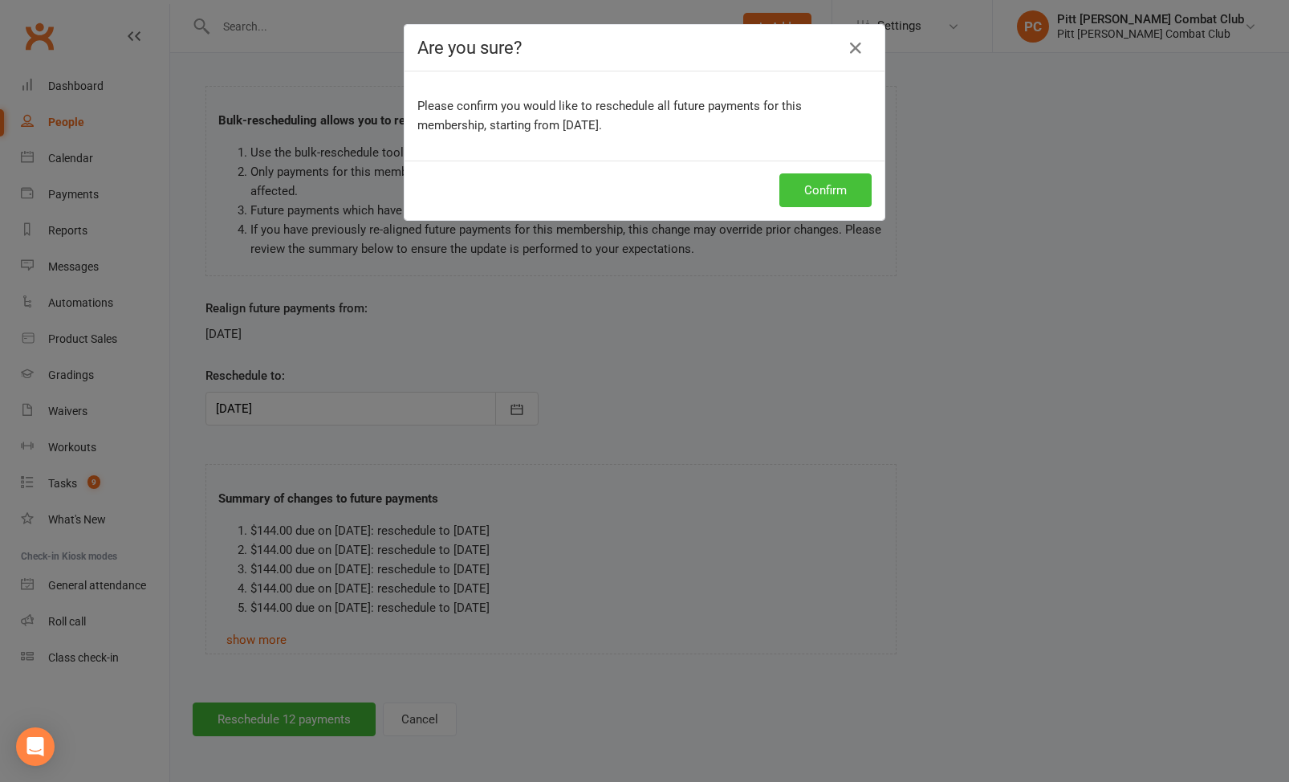
click at [811, 181] on button "Confirm" at bounding box center [826, 190] width 92 height 34
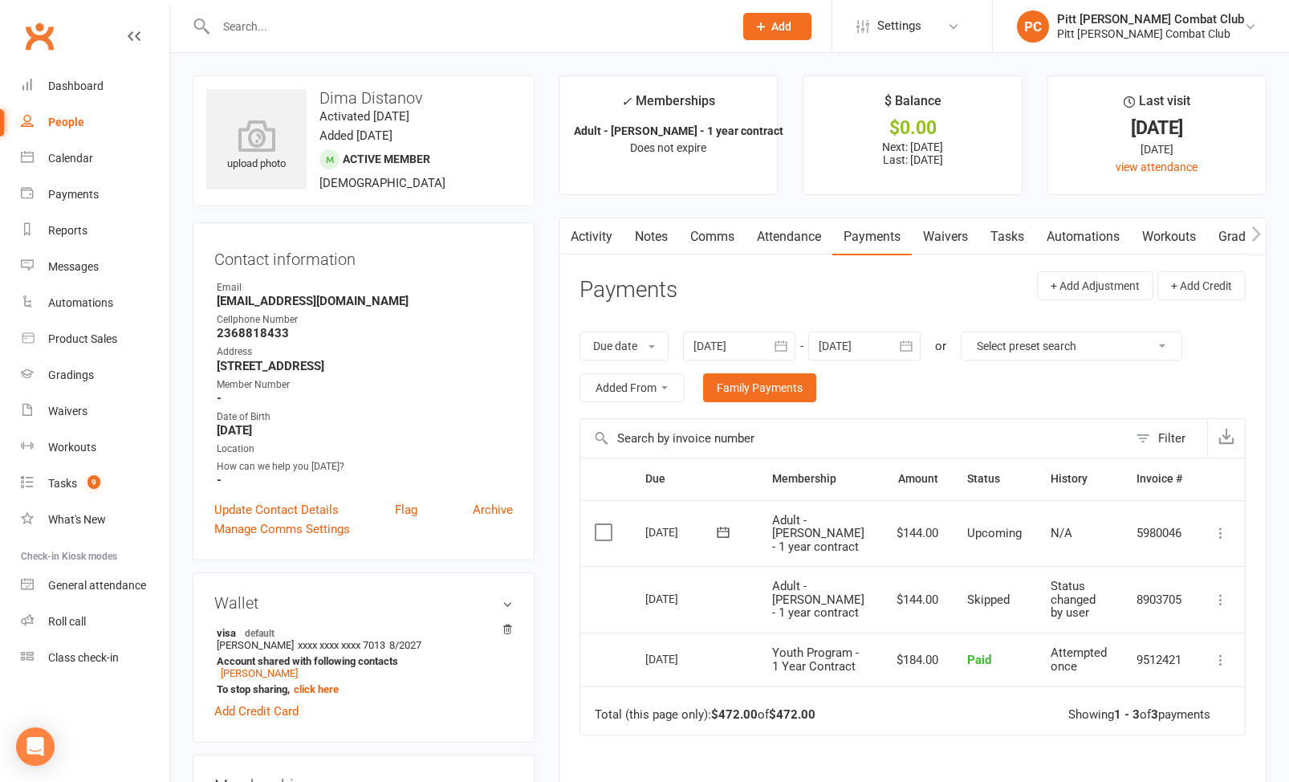
click at [916, 332] on button "button" at bounding box center [906, 346] width 29 height 29
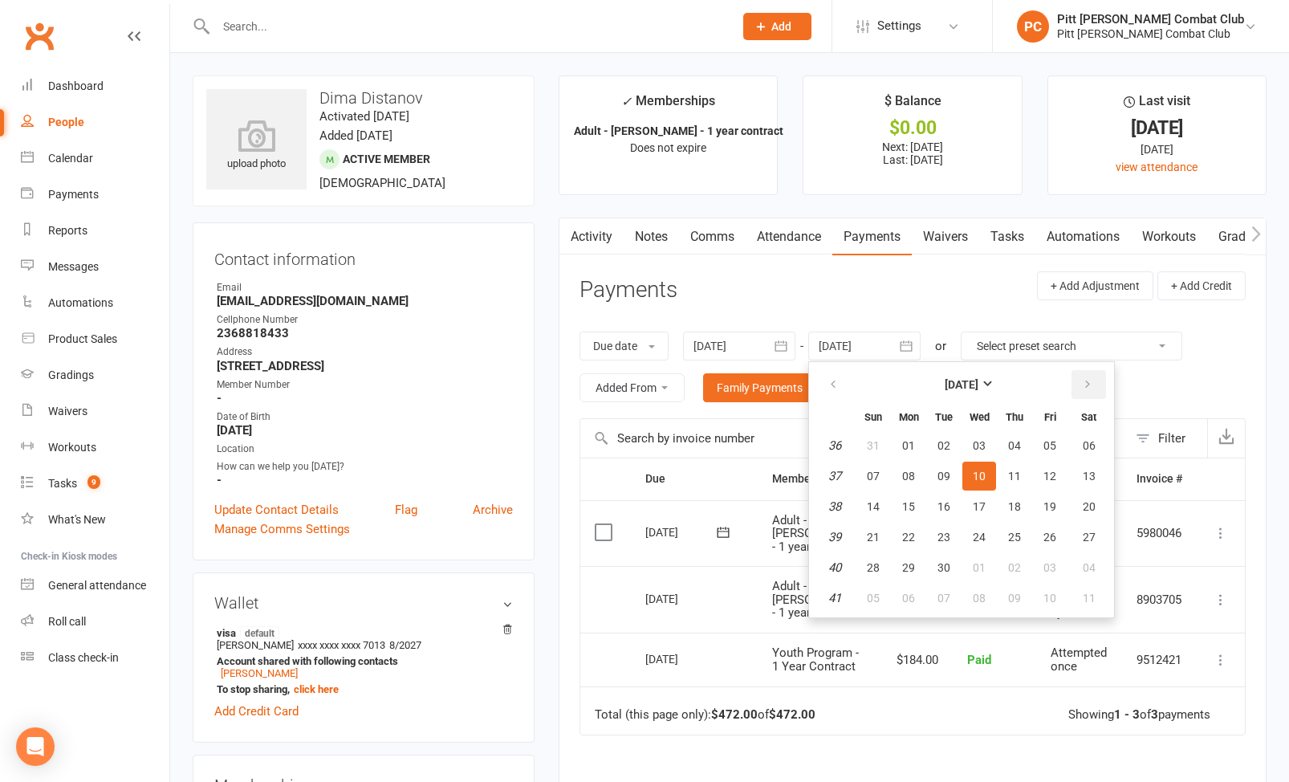
click at [1093, 385] on icon "button" at bounding box center [1087, 384] width 11 height 13
click at [1046, 564] on span "28" at bounding box center [1050, 567] width 13 height 13
type input "[DATE]"
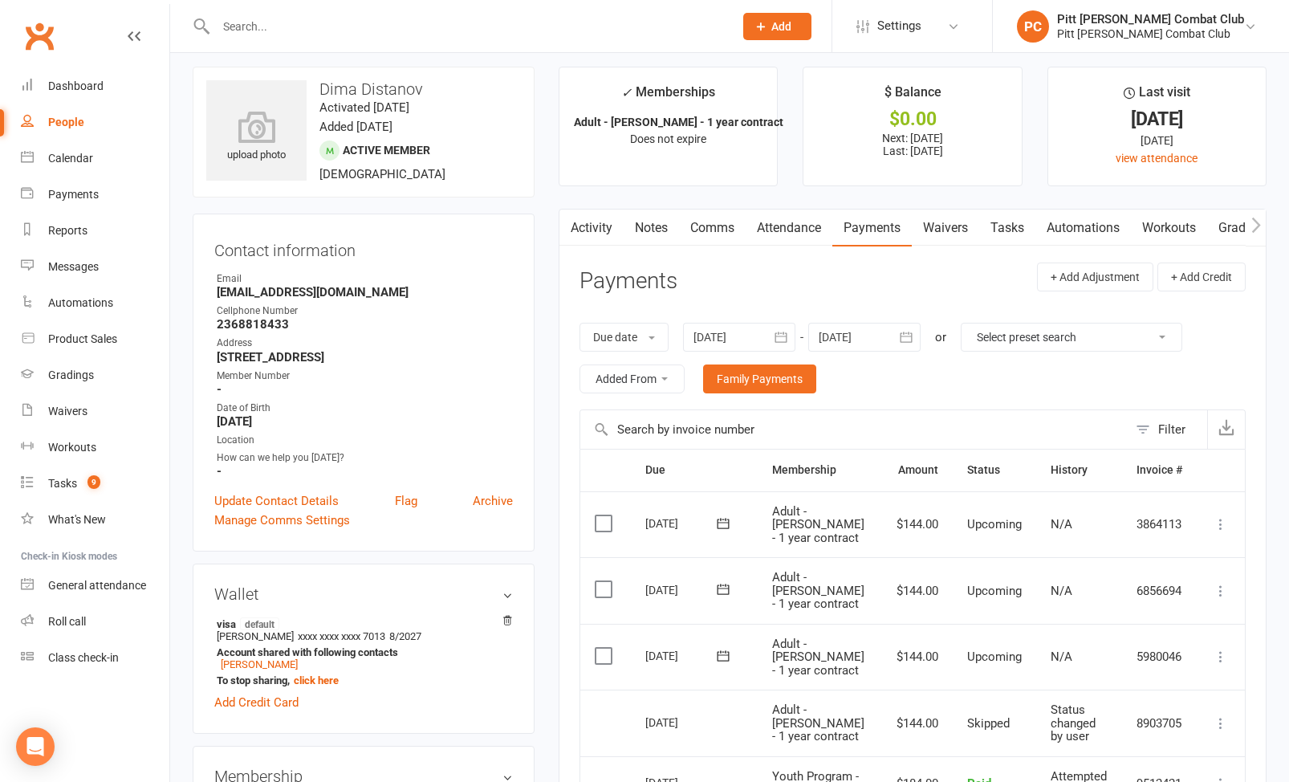
scroll to position [7, 0]
click at [272, 13] on div at bounding box center [458, 26] width 530 height 52
click at [256, 30] on input "text" at bounding box center [466, 26] width 511 height 22
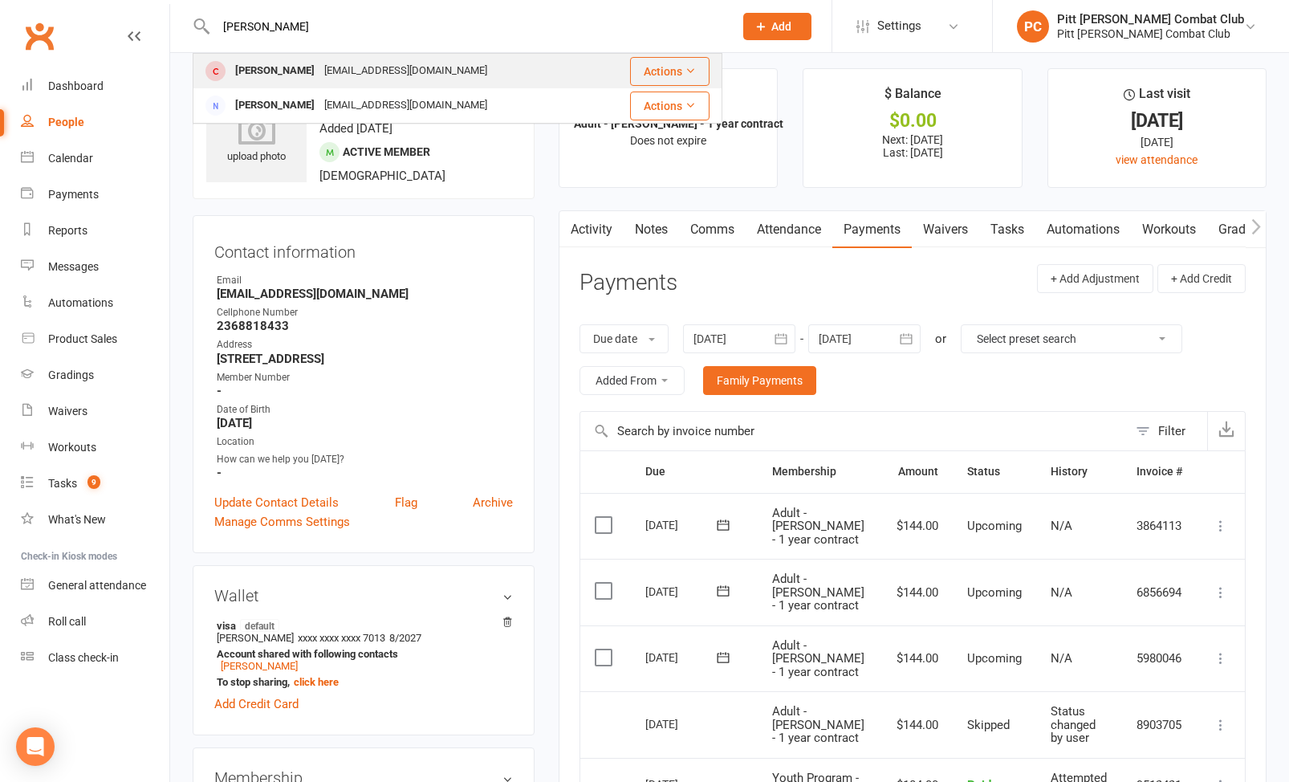
type input "tommy"
click at [257, 71] on div "Tommy Golding" at bounding box center [274, 70] width 89 height 23
